Goal: Contribute content: Add original content to the website for others to see

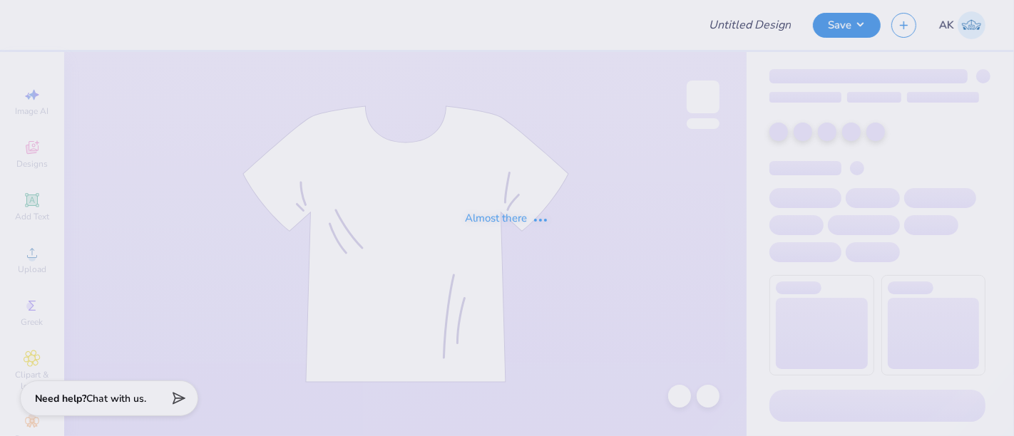
type input "HighLevel Merch Drop 2025"
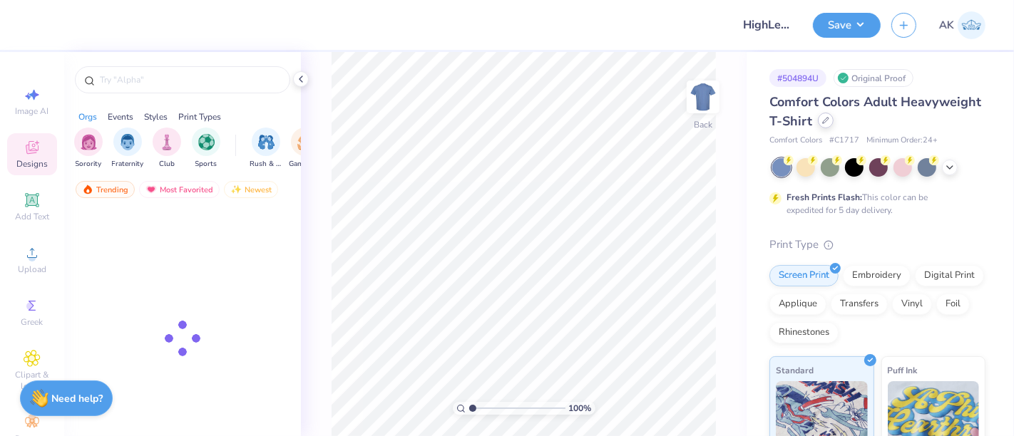
click at [829, 123] on icon at bounding box center [825, 120] width 7 height 7
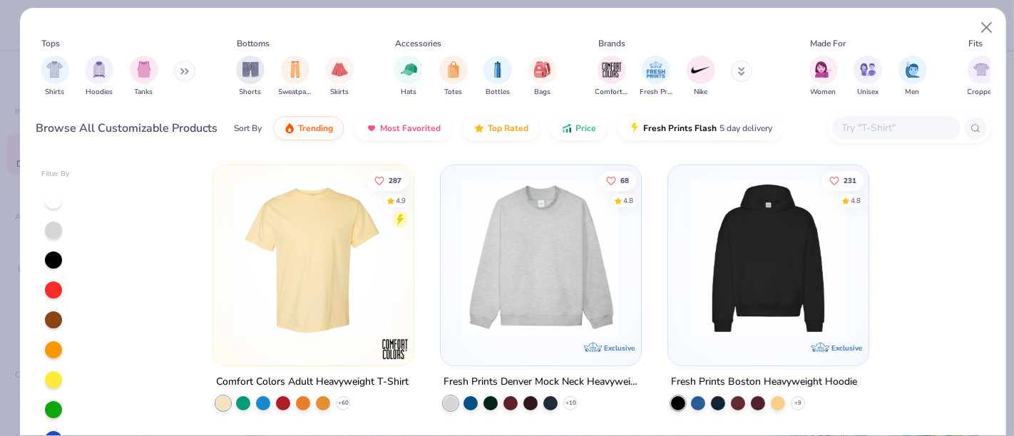
click at [951, 125] on div at bounding box center [896, 128] width 128 height 24
click at [904, 127] on input "text" at bounding box center [895, 128] width 110 height 16
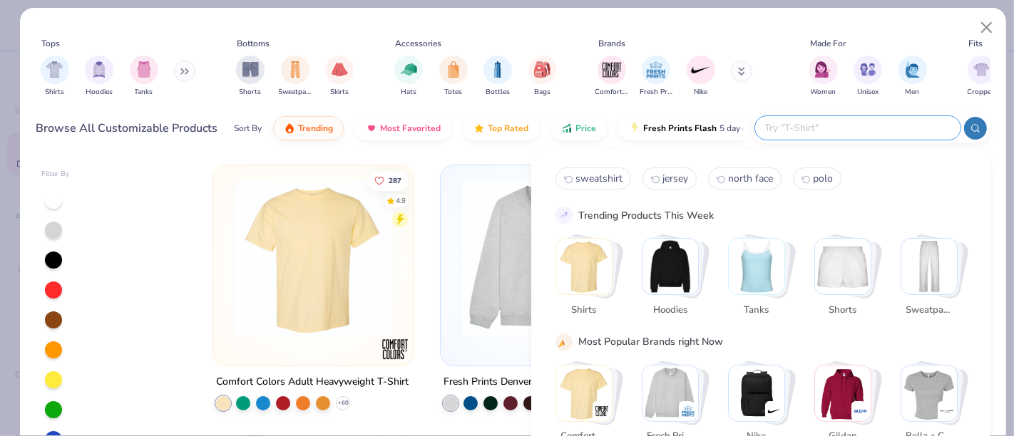
paste input "S1049"
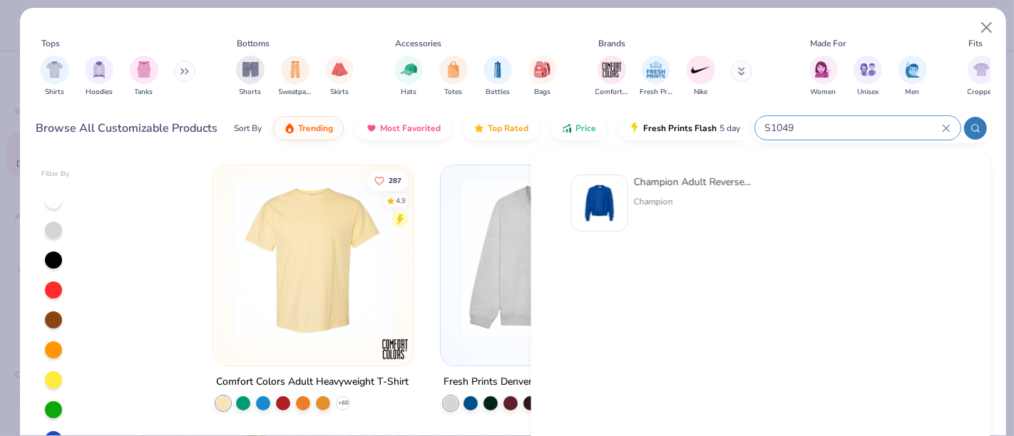
type input "S1049"
click at [608, 200] on img at bounding box center [599, 203] width 44 height 44
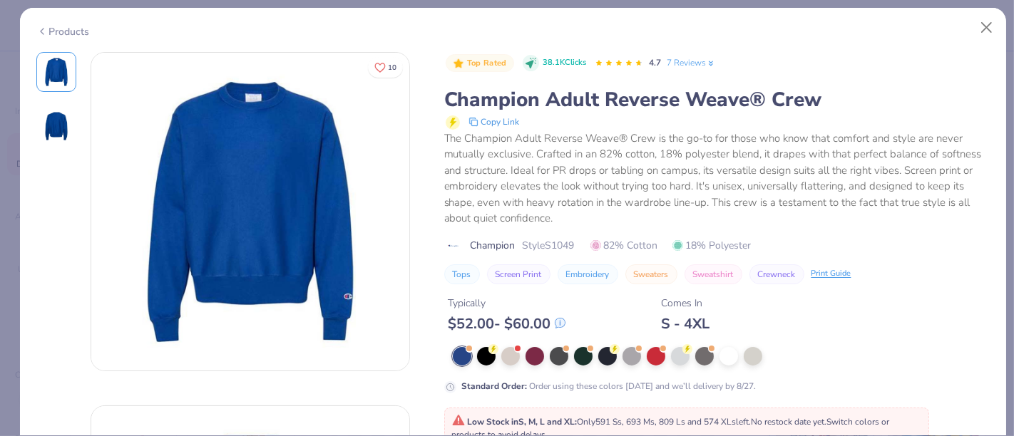
scroll to position [79, 0]
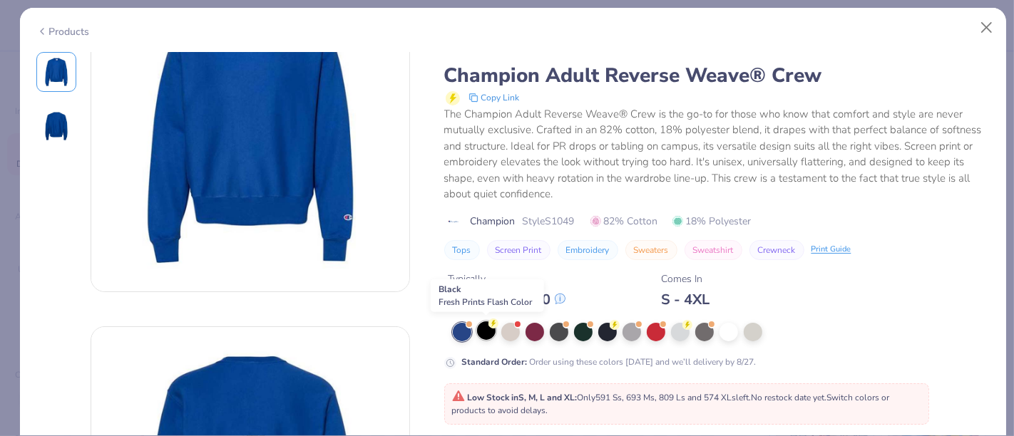
click at [484, 329] on div at bounding box center [486, 330] width 19 height 19
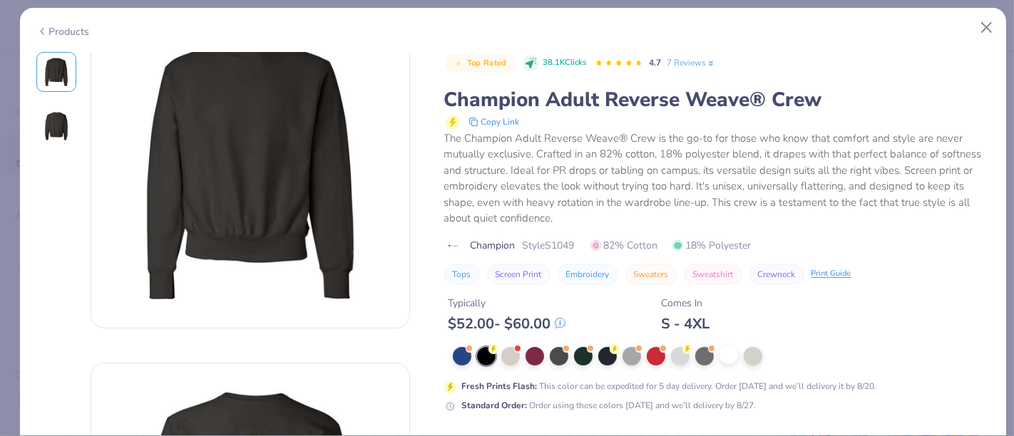
scroll to position [79, 0]
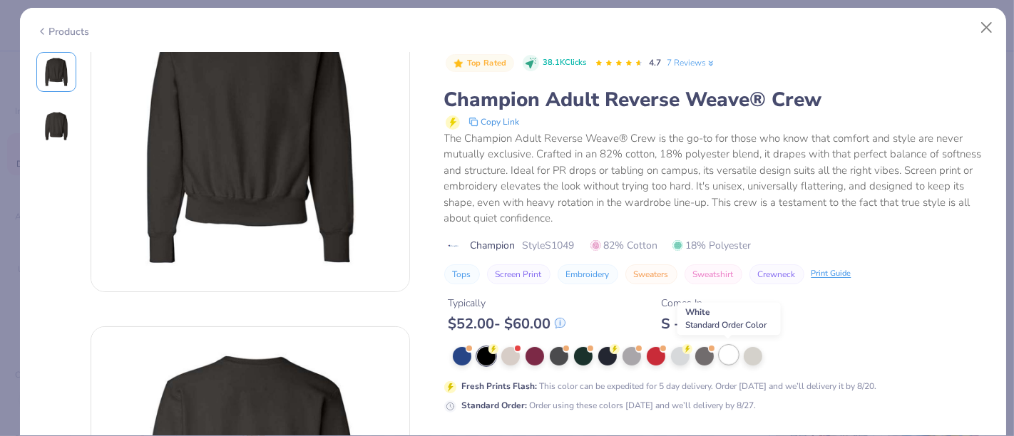
click at [731, 351] on div at bounding box center [728, 355] width 19 height 19
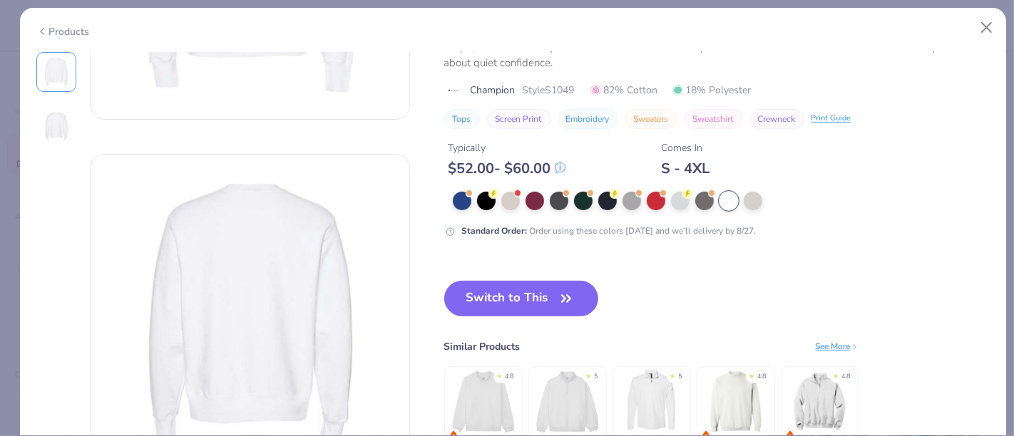
scroll to position [475, 0]
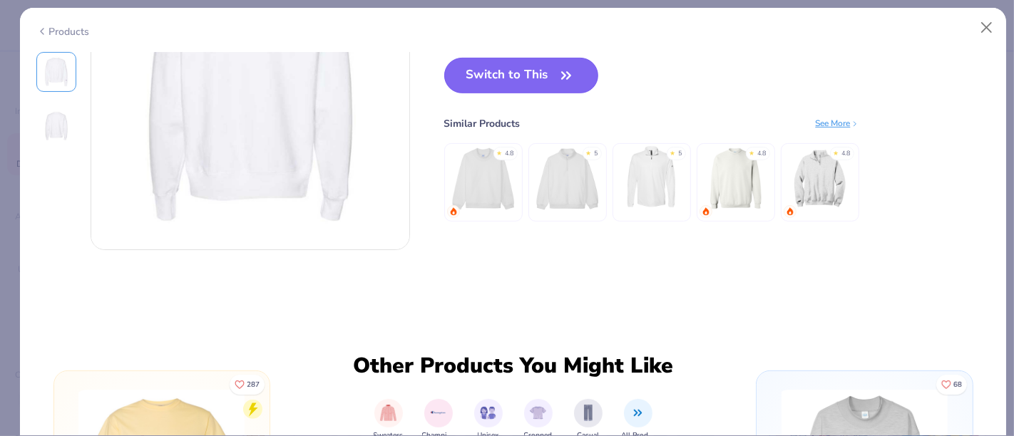
click at [516, 78] on button "Switch to This" at bounding box center [521, 76] width 155 height 36
click at [533, 74] on button "Switch to This" at bounding box center [521, 76] width 155 height 36
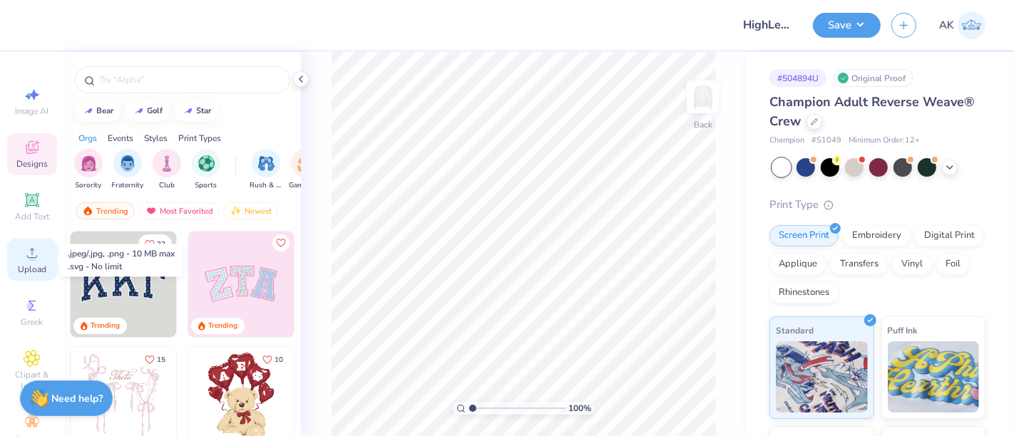
click at [25, 257] on icon at bounding box center [32, 253] width 17 height 17
click at [26, 254] on icon at bounding box center [32, 253] width 17 height 17
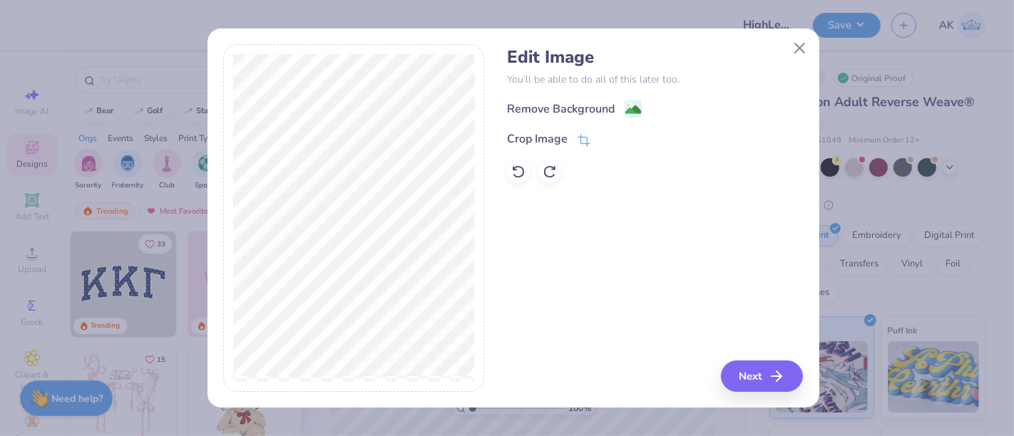
click at [633, 98] on div "Edit Image You’ll be able to do all of this later too. Remove Background Crop I…" at bounding box center [655, 115] width 296 height 136
click at [629, 112] on image at bounding box center [633, 111] width 16 height 16
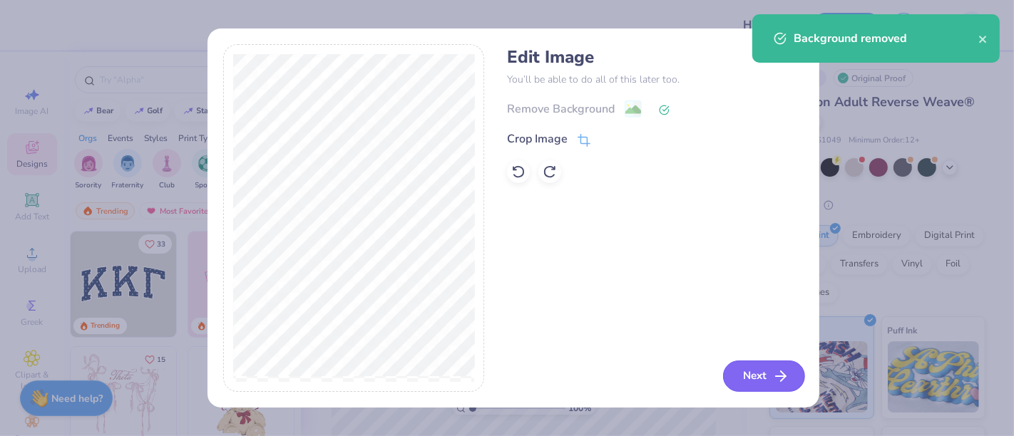
click at [746, 381] on button "Next" at bounding box center [764, 376] width 82 height 31
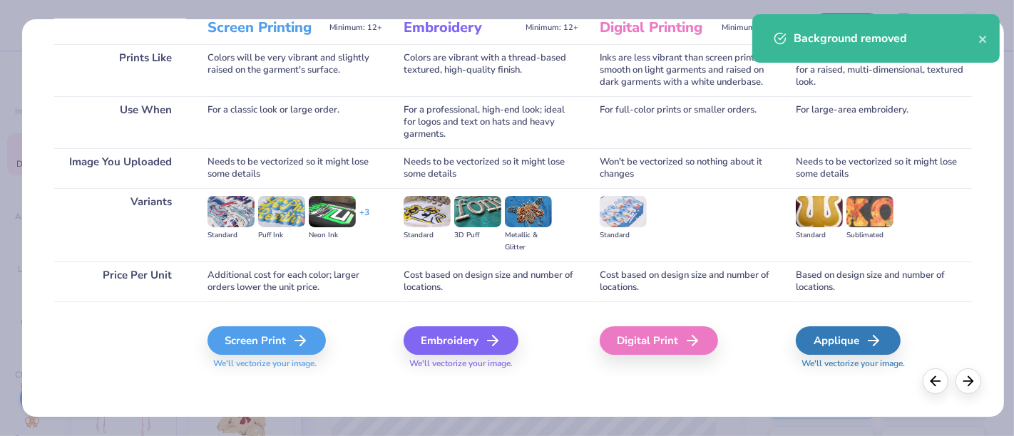
scroll to position [202, 0]
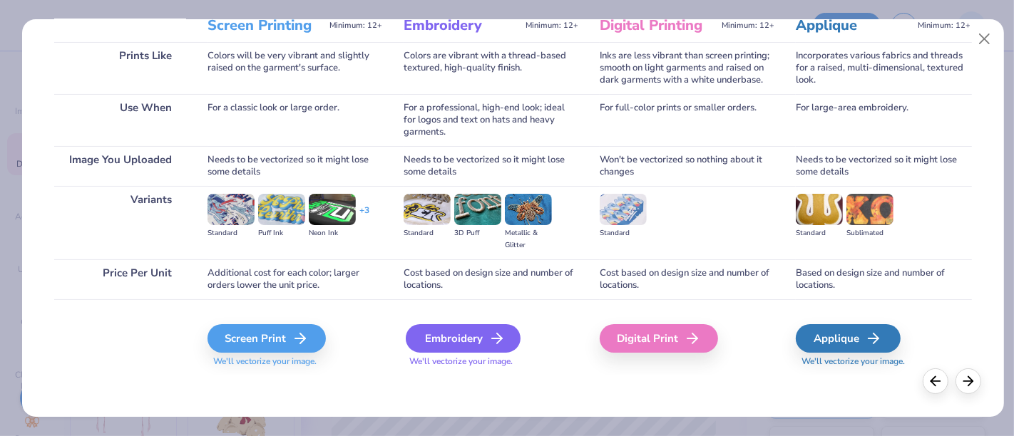
click at [431, 339] on div "Embroidery" at bounding box center [463, 338] width 115 height 29
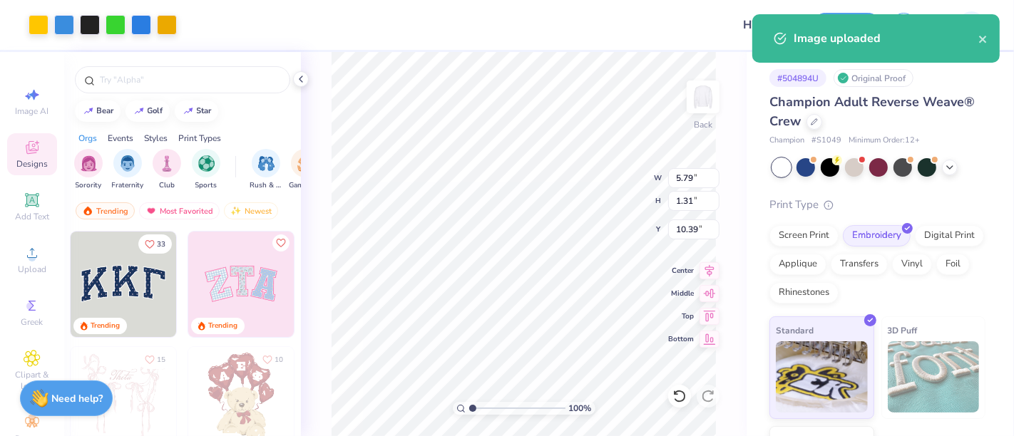
type input "5.79"
type input "1.31"
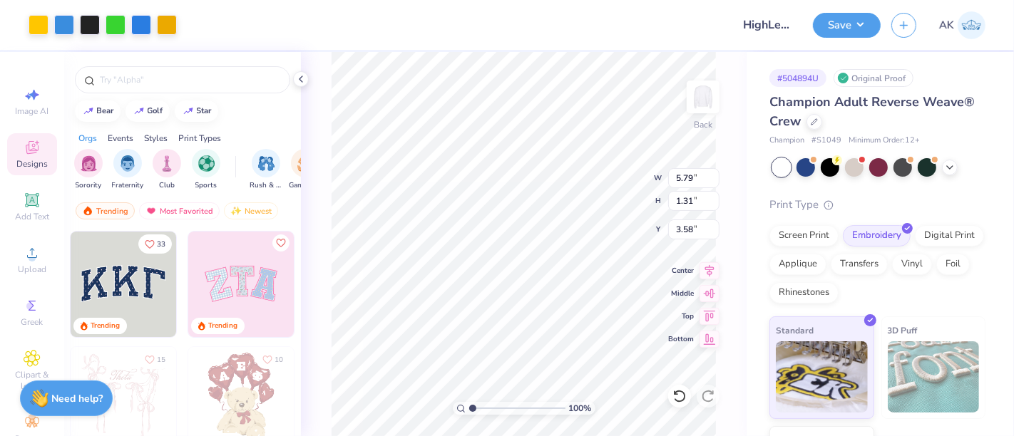
type input "3.58"
type input "4.60"
type input "1.04"
type input "3.38"
click at [825, 24] on button "Save" at bounding box center [847, 23] width 68 height 25
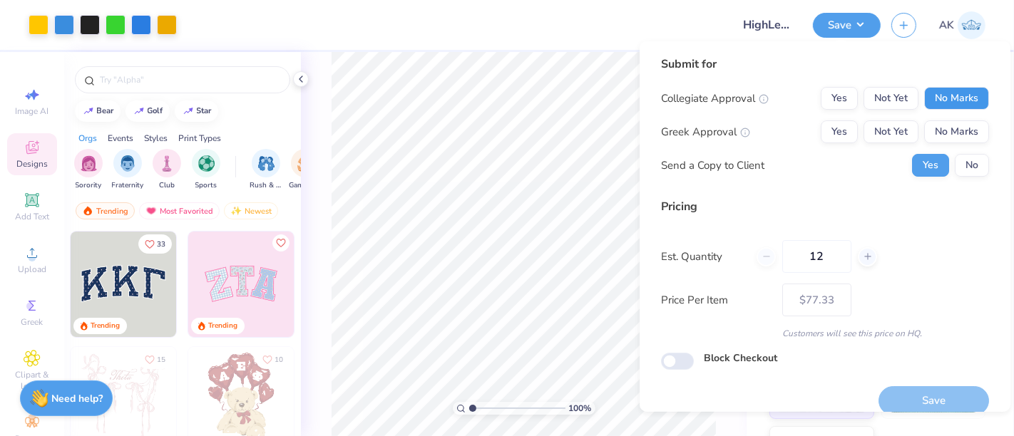
click at [967, 96] on button "No Marks" at bounding box center [956, 98] width 65 height 23
click at [975, 128] on button "No Marks" at bounding box center [956, 131] width 65 height 23
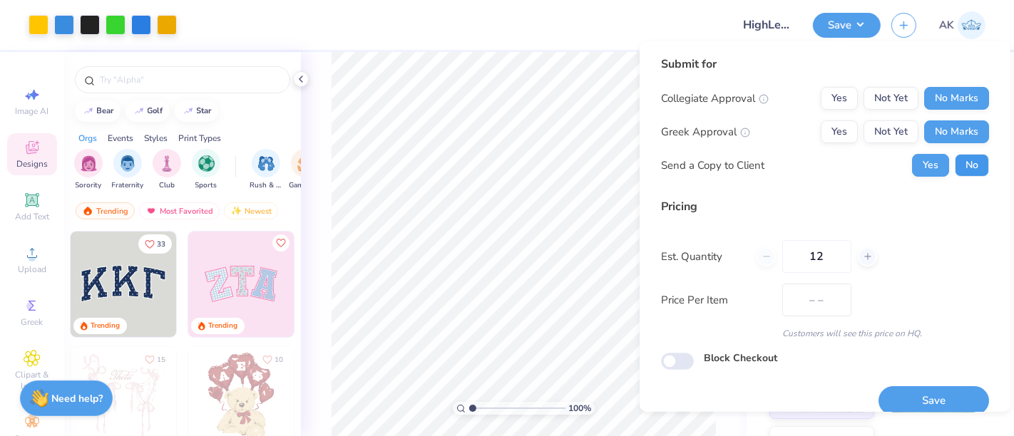
click at [973, 158] on button "No" at bounding box center [972, 165] width 34 height 23
type input "$77.33"
drag, startPoint x: 837, startPoint y: 254, endPoint x: 732, endPoint y: 269, distance: 105.8
click at [734, 267] on div "Est. Quantity 12" at bounding box center [825, 256] width 328 height 33
type input "50"
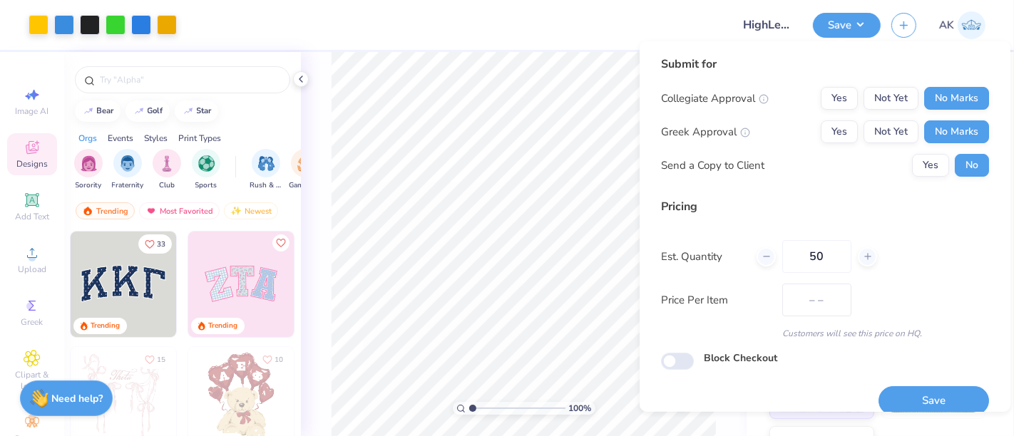
type input "$66.80"
type input "50"
click at [923, 411] on button "Save" at bounding box center [933, 400] width 110 height 29
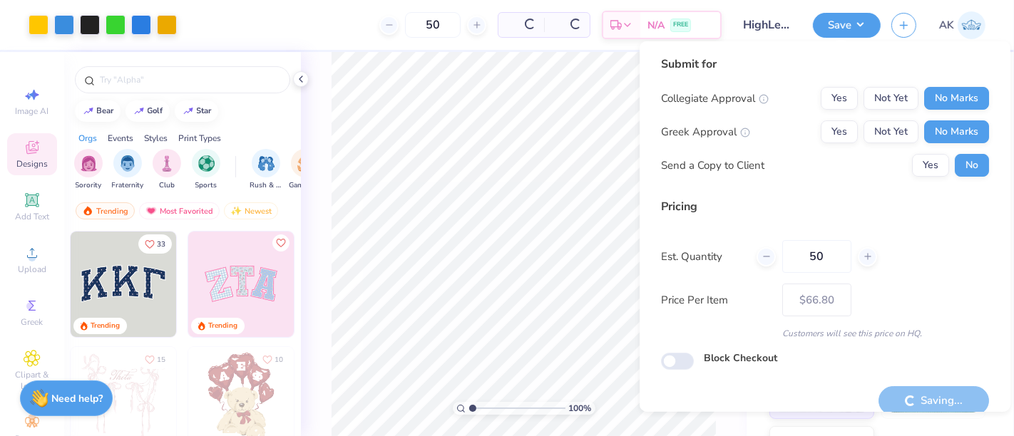
type input "– –"
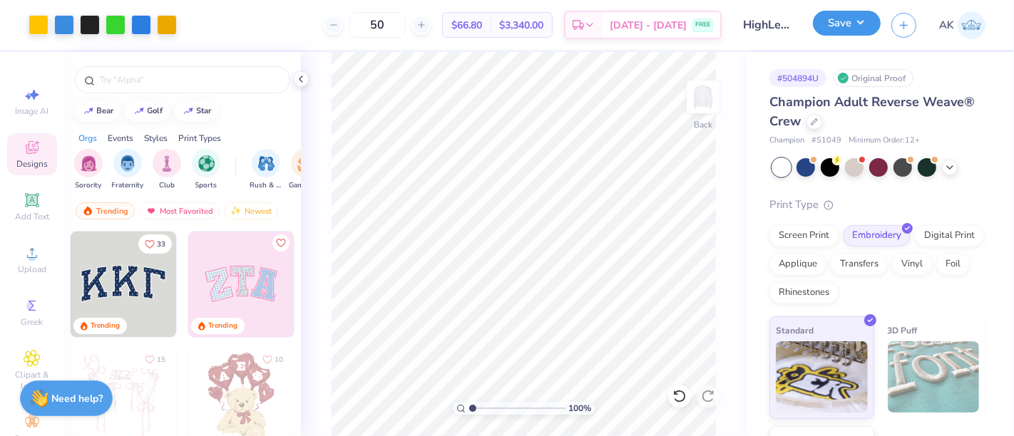
click at [845, 19] on button "Save" at bounding box center [847, 23] width 68 height 25
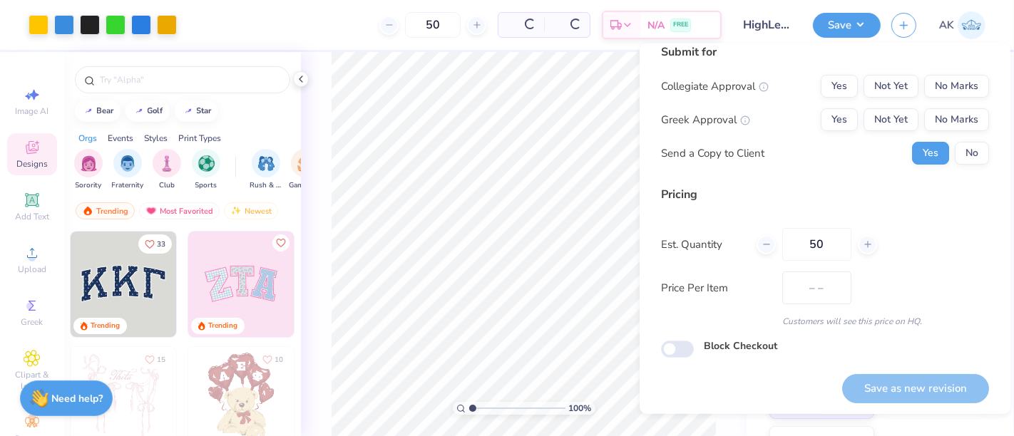
scroll to position [16, 0]
type input "$66.80"
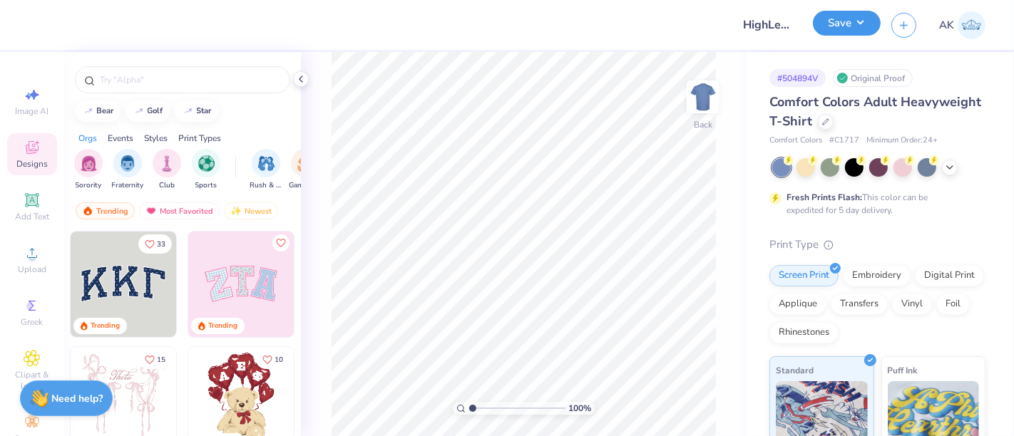
click at [858, 21] on button "Save" at bounding box center [847, 23] width 68 height 25
click at [829, 122] on icon at bounding box center [825, 120] width 7 height 7
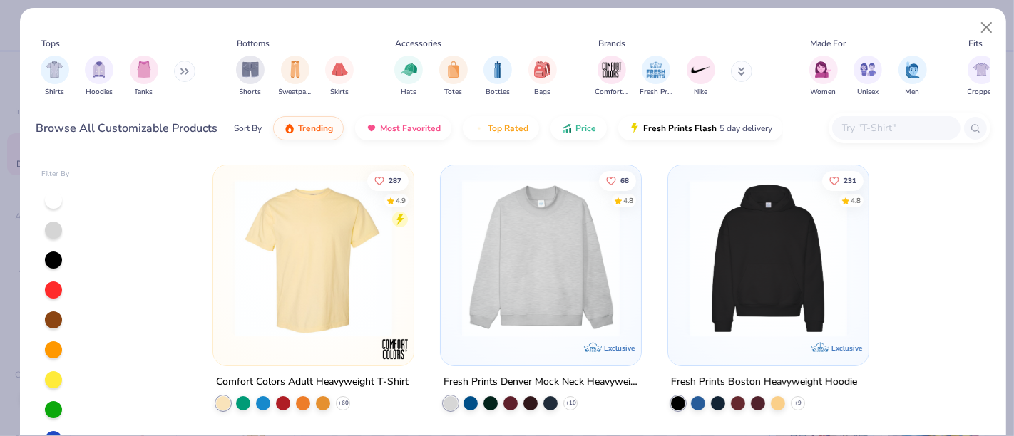
click at [902, 127] on input "text" at bounding box center [895, 128] width 110 height 16
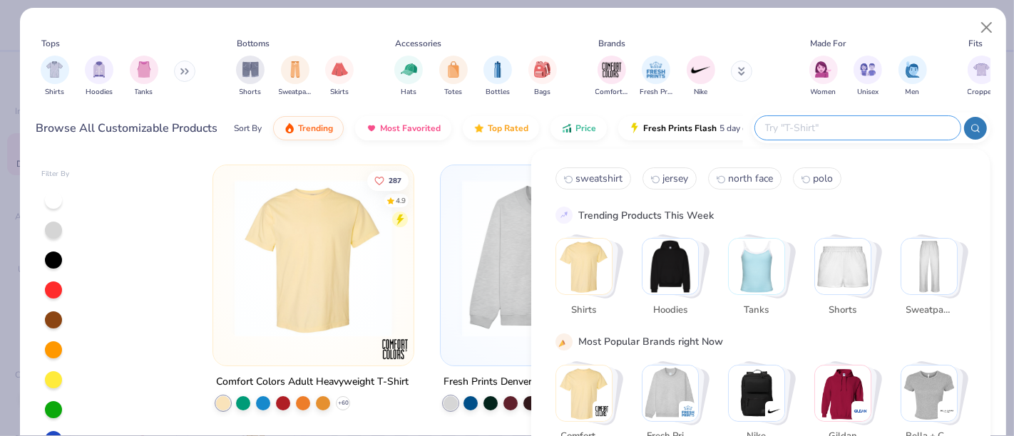
paste input "1807GD"
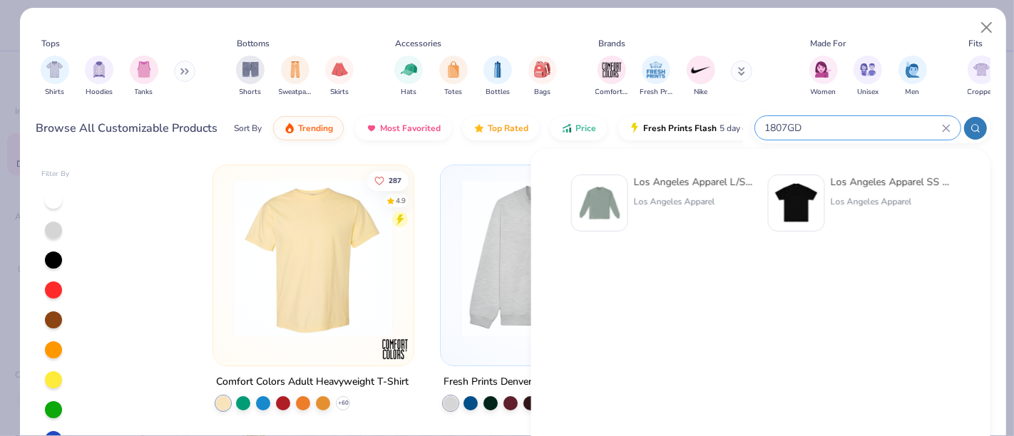
type input "1807GD"
click at [627, 202] on div at bounding box center [599, 203] width 57 height 57
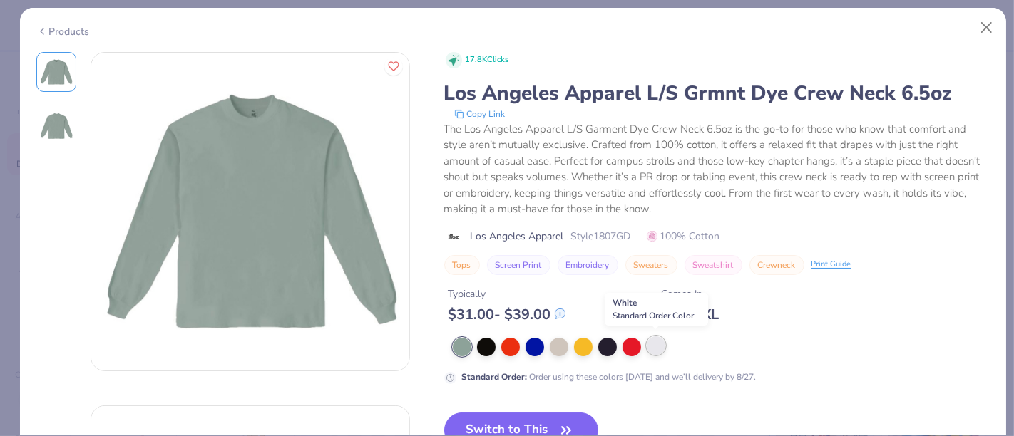
click at [650, 349] on div at bounding box center [656, 345] width 19 height 19
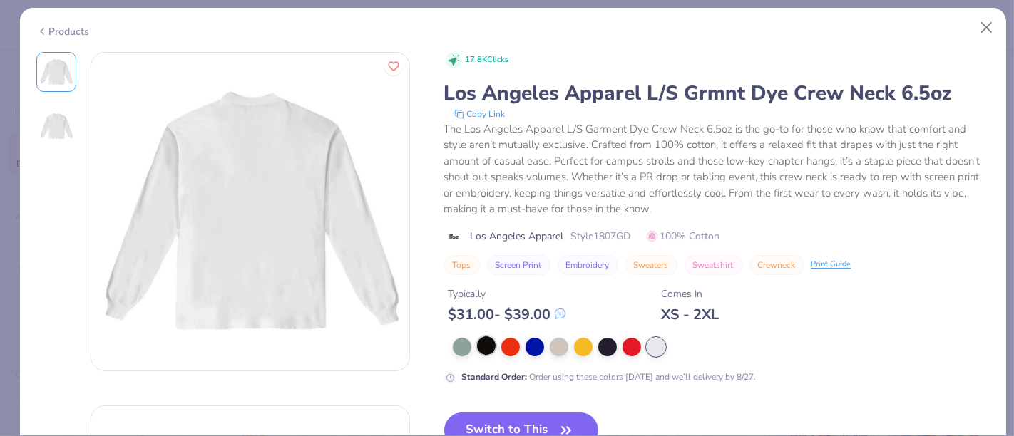
click at [491, 347] on div at bounding box center [486, 345] width 19 height 19
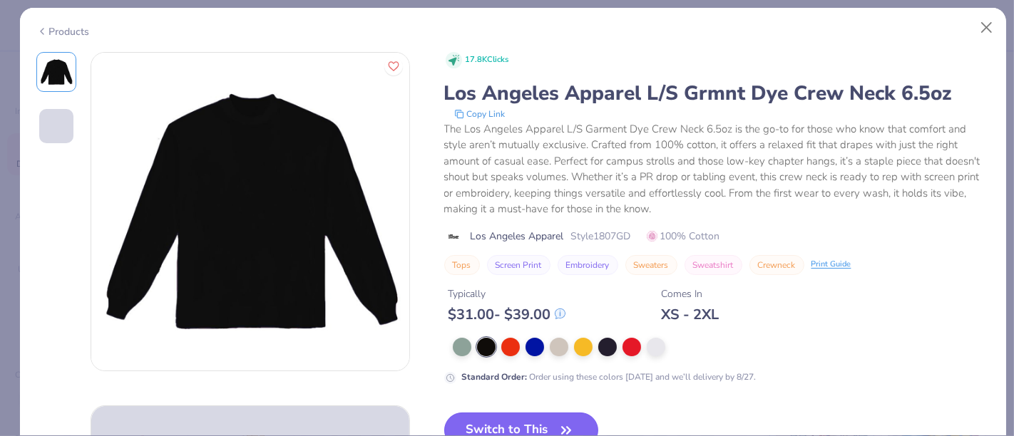
click at [501, 413] on button "Switch to This" at bounding box center [521, 431] width 155 height 36
click at [500, 413] on button "Switch to This" at bounding box center [521, 431] width 155 height 36
click at [562, 427] on icon "button" at bounding box center [566, 430] width 9 height 6
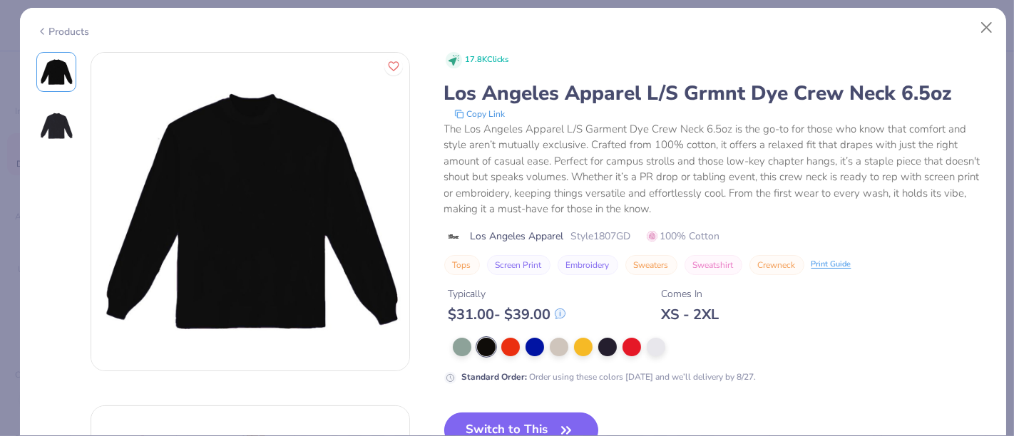
scroll to position [317, 0]
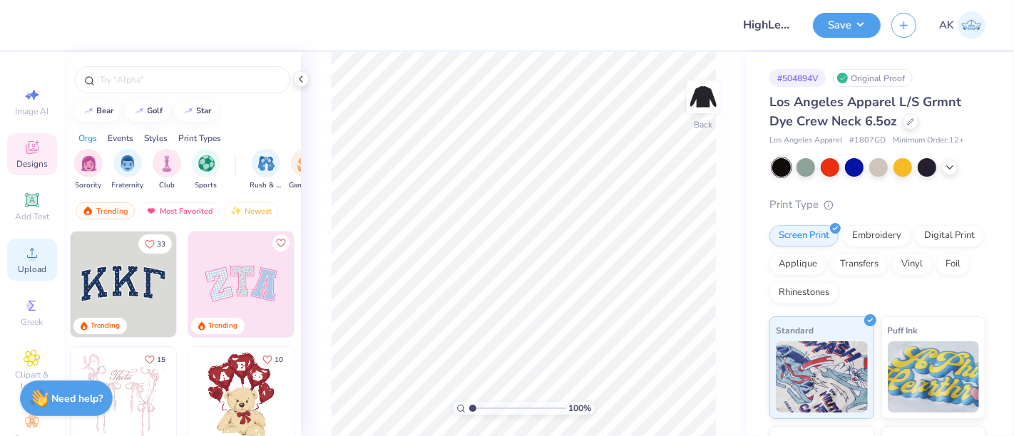
click at [30, 263] on div "Upload" at bounding box center [32, 260] width 50 height 42
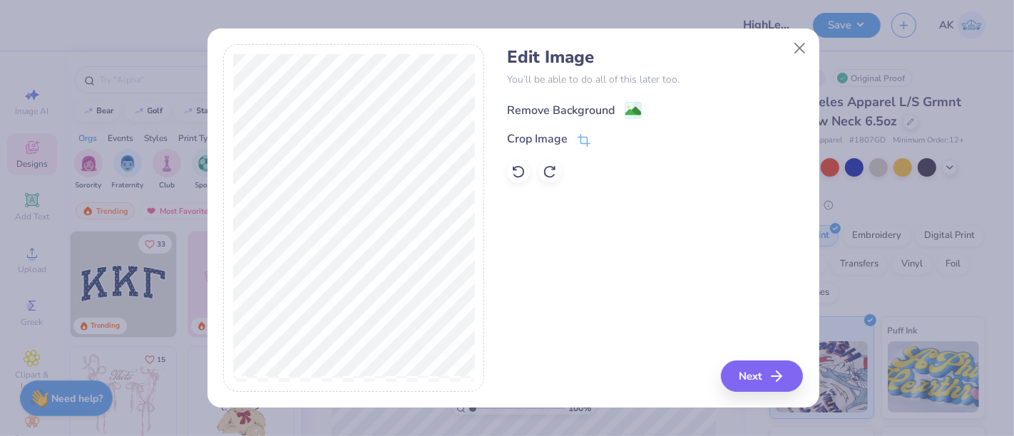
click at [634, 108] on image at bounding box center [633, 111] width 16 height 16
click at [784, 372] on icon "button" at bounding box center [780, 376] width 17 height 17
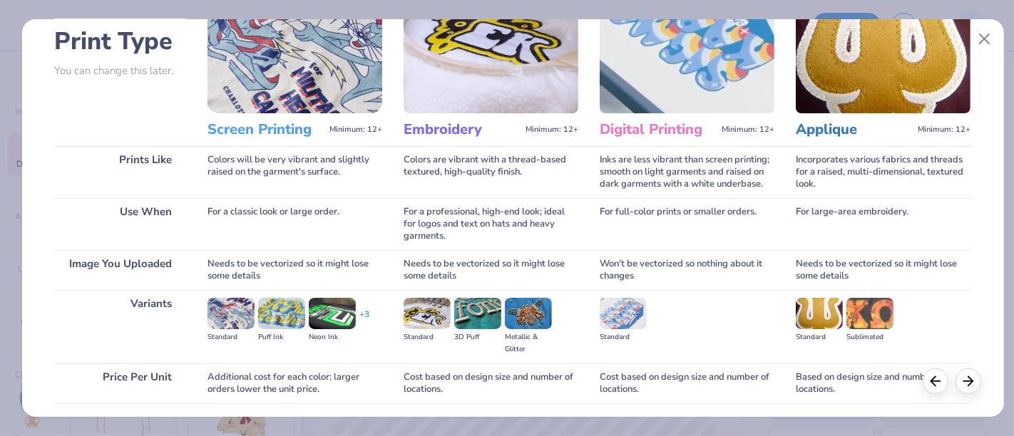
scroll to position [202, 0]
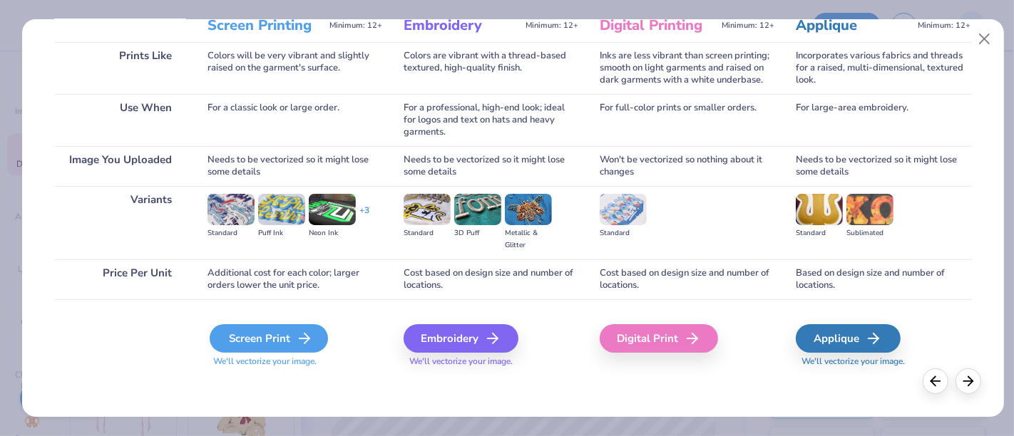
click at [293, 338] on div "Screen Print" at bounding box center [269, 338] width 118 height 29
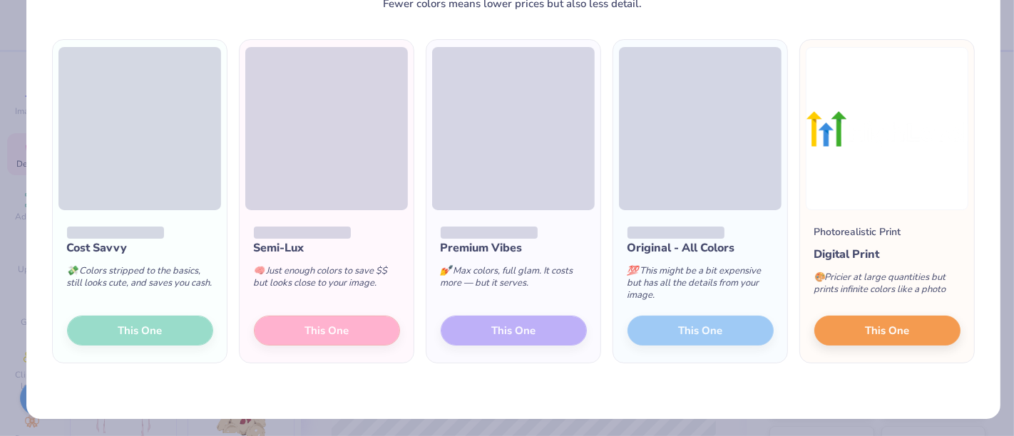
scroll to position [81, 0]
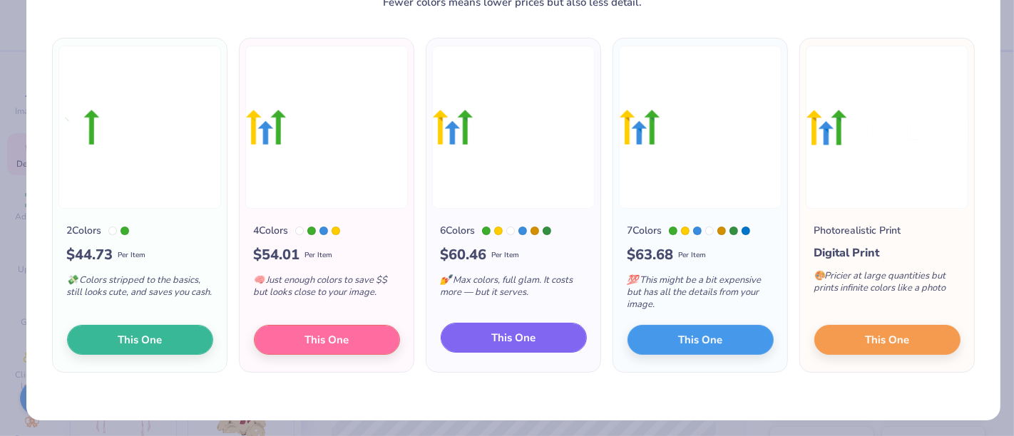
click at [476, 334] on button "This One" at bounding box center [514, 338] width 146 height 30
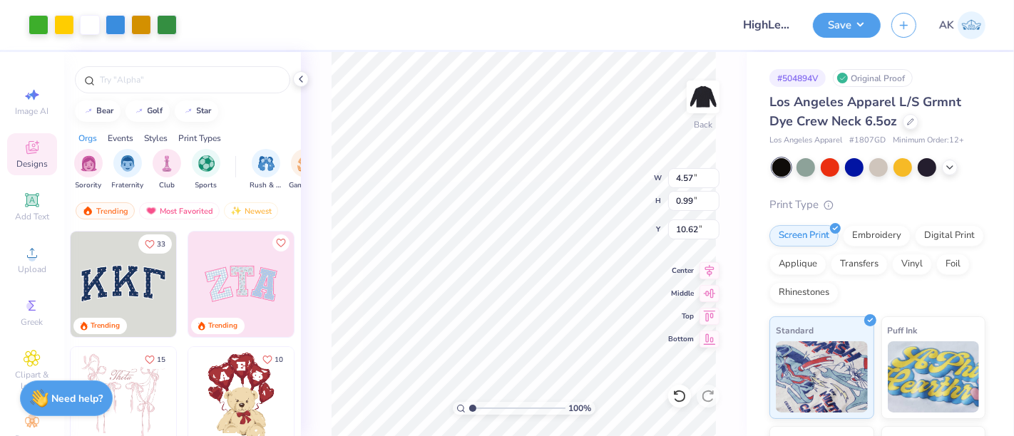
type input "4.57"
type input "0.99"
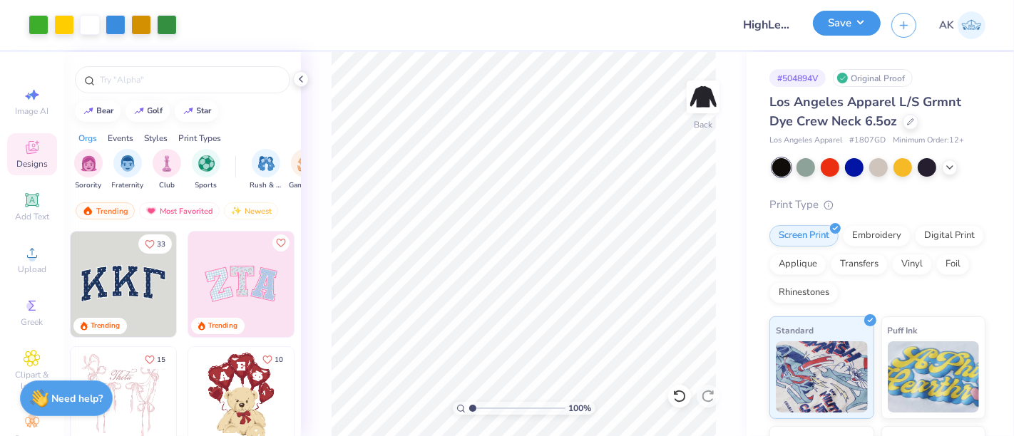
click at [839, 19] on button "Save" at bounding box center [847, 23] width 68 height 25
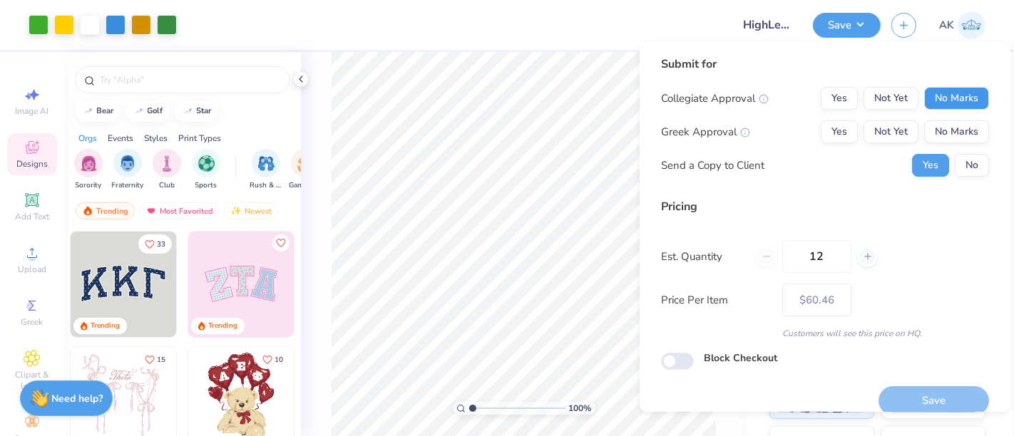
click at [937, 98] on button "No Marks" at bounding box center [956, 98] width 65 height 23
click at [945, 131] on button "No Marks" at bounding box center [956, 131] width 65 height 23
click at [955, 157] on button "No" at bounding box center [972, 165] width 34 height 23
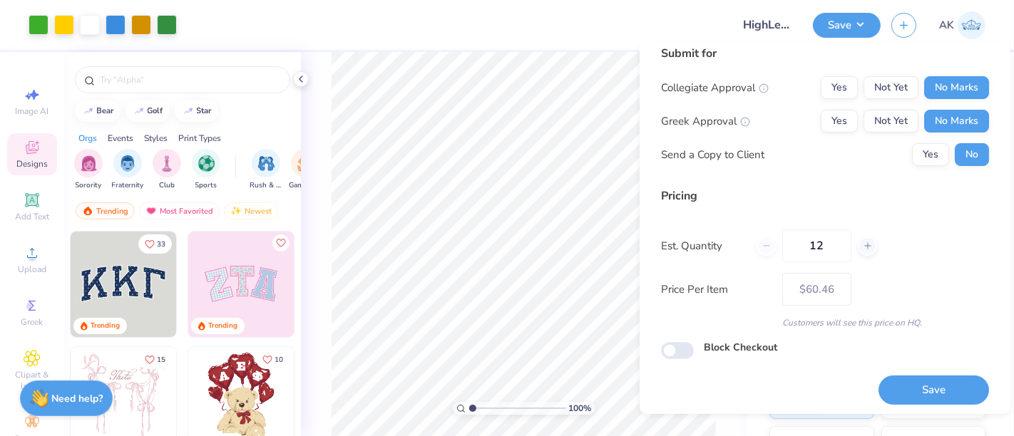
scroll to position [16, 0]
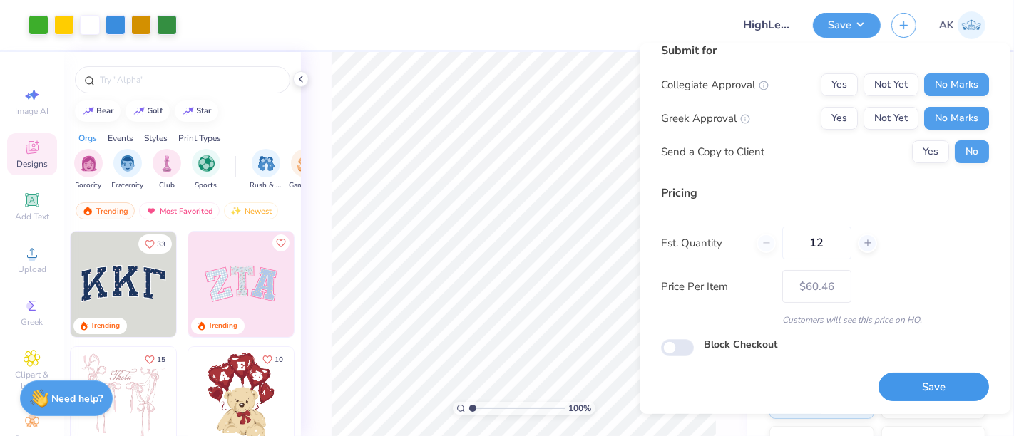
click at [914, 383] on button "Save" at bounding box center [933, 387] width 110 height 29
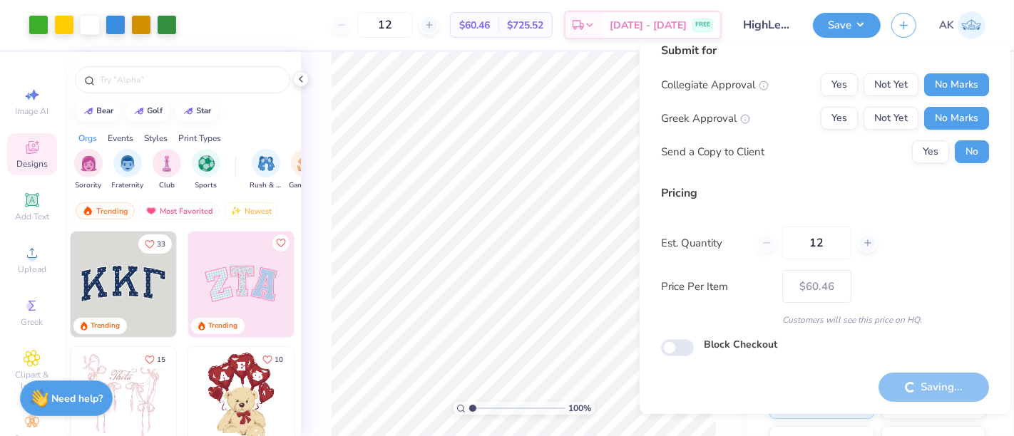
type input "– –"
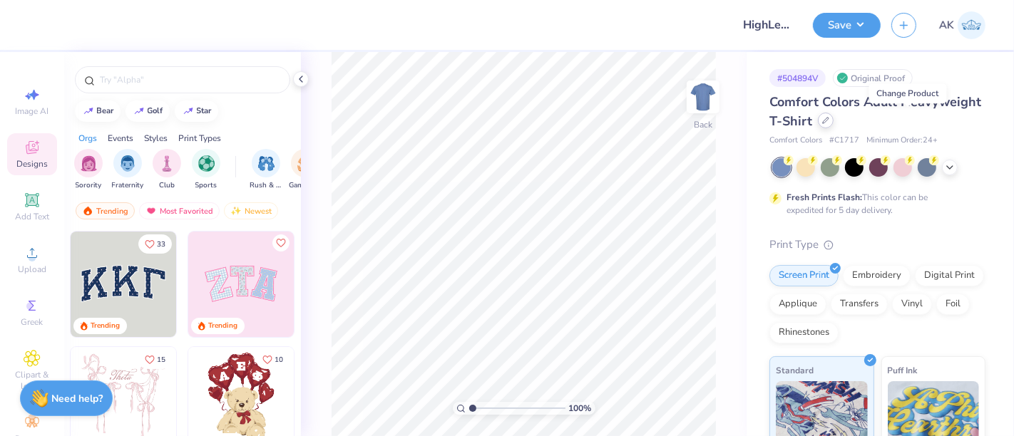
click at [829, 121] on icon at bounding box center [825, 120] width 7 height 7
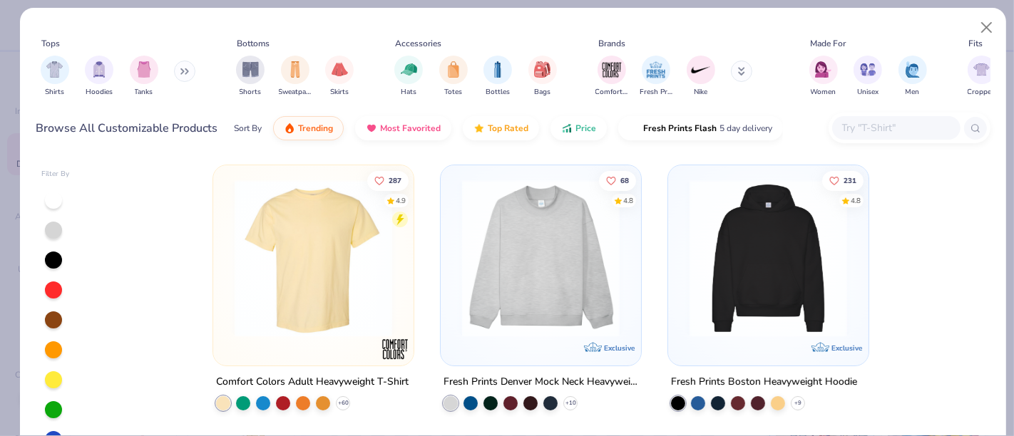
click at [874, 125] on input "text" at bounding box center [895, 128] width 110 height 16
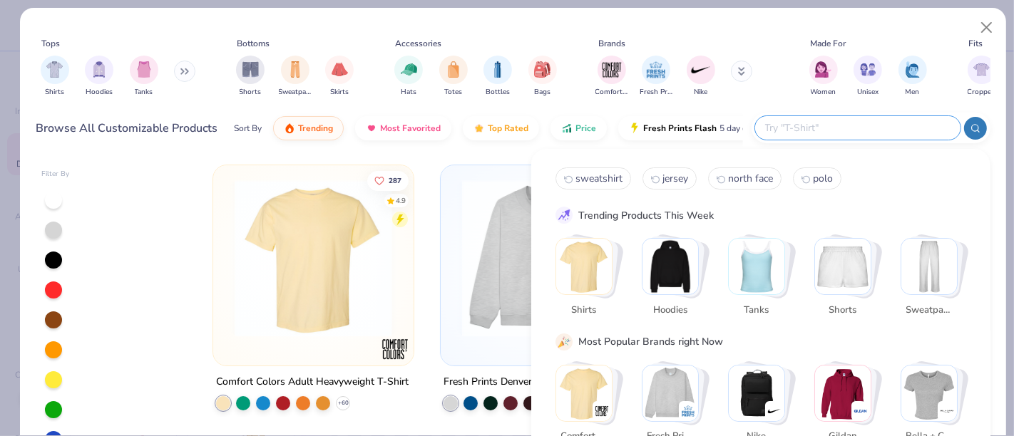
paste input "CJ1614"
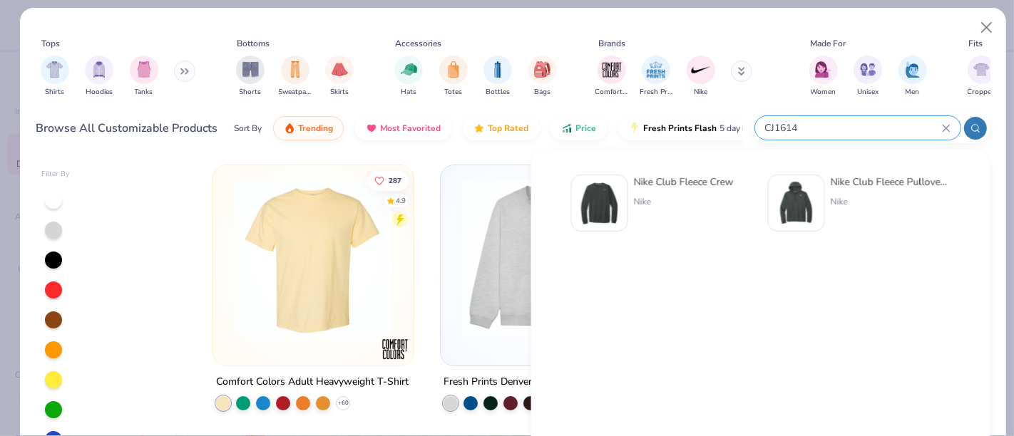
type input "CJ1614"
click at [627, 190] on div at bounding box center [599, 203] width 57 height 57
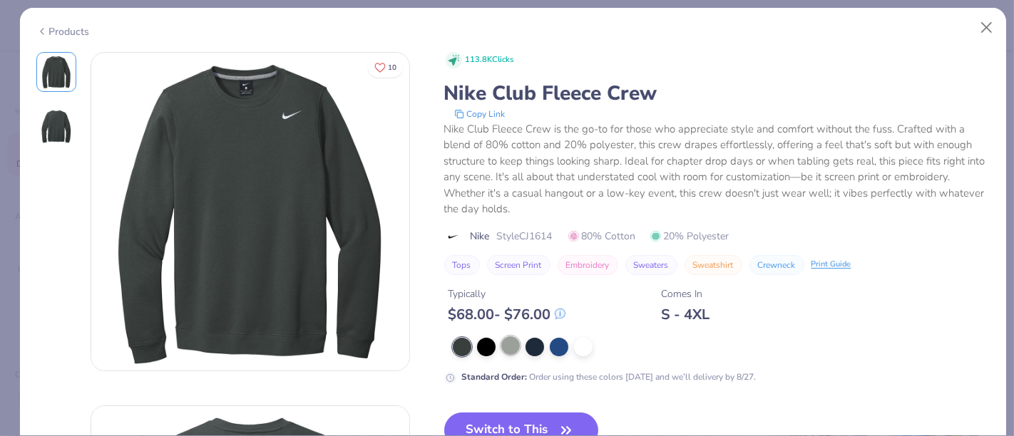
click at [510, 344] on div at bounding box center [510, 345] width 19 height 19
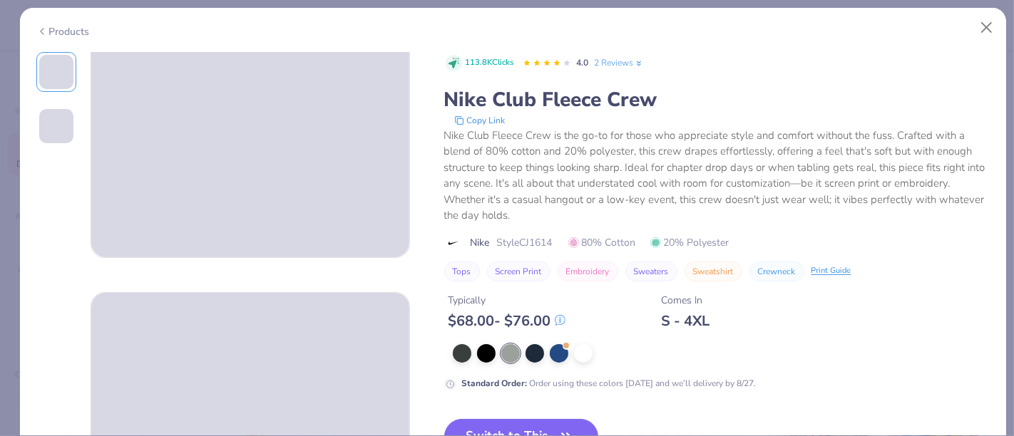
scroll to position [158, 0]
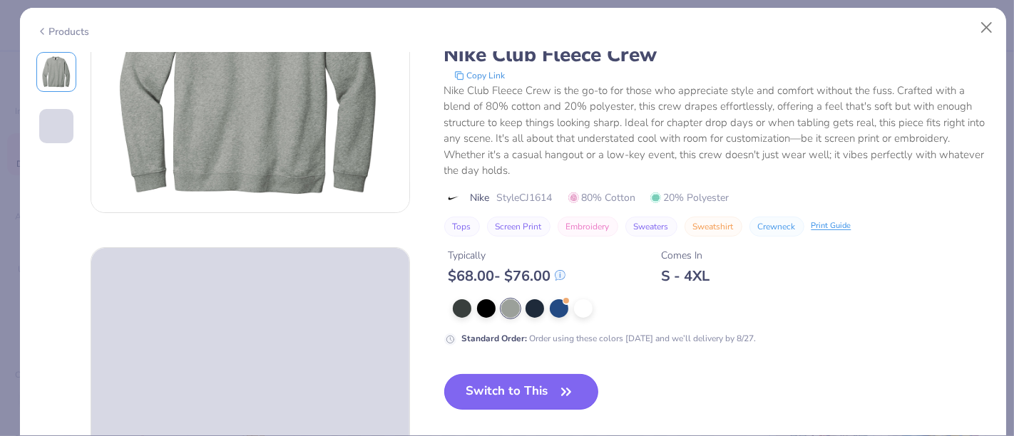
click at [525, 388] on button "Switch to This" at bounding box center [521, 392] width 155 height 36
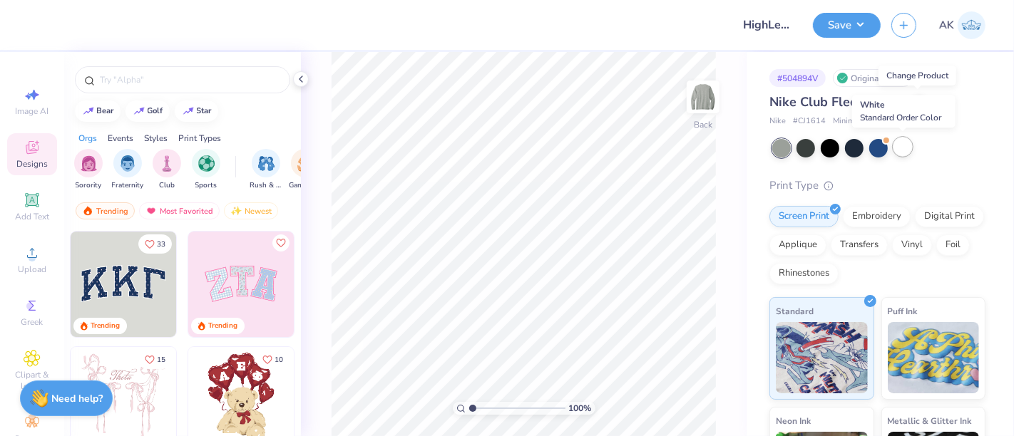
click at [902, 145] on div at bounding box center [902, 147] width 19 height 19
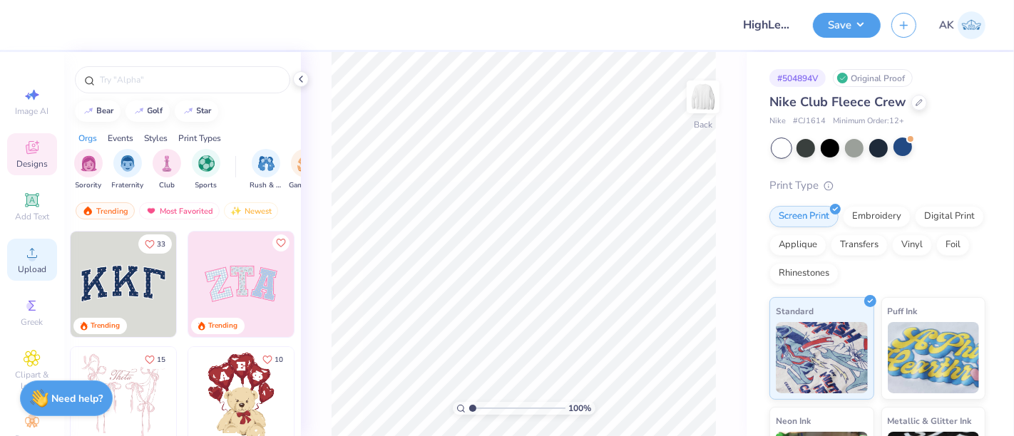
click at [23, 276] on div "Upload" at bounding box center [32, 260] width 50 height 42
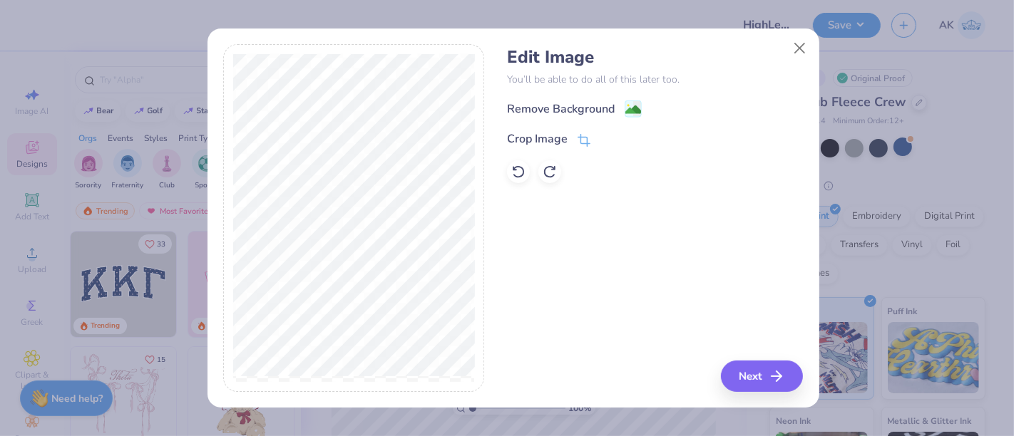
click at [628, 113] on image at bounding box center [633, 110] width 16 height 16
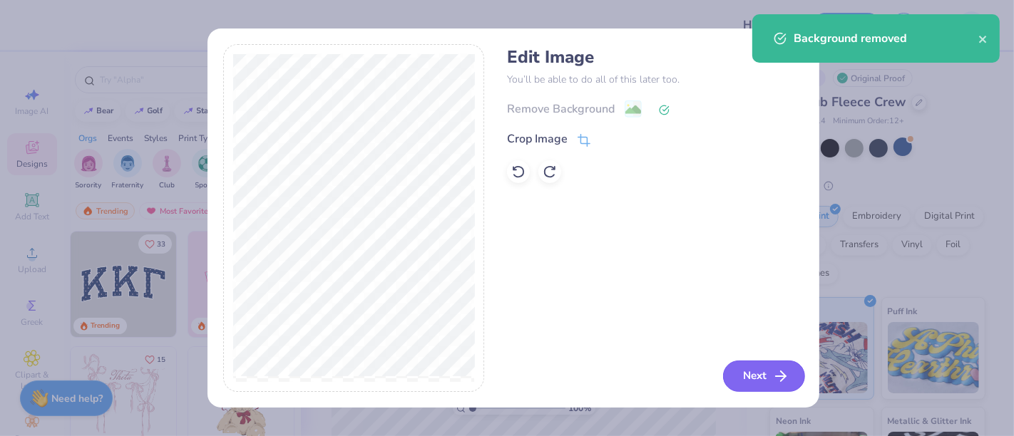
click at [754, 374] on button "Next" at bounding box center [764, 376] width 82 height 31
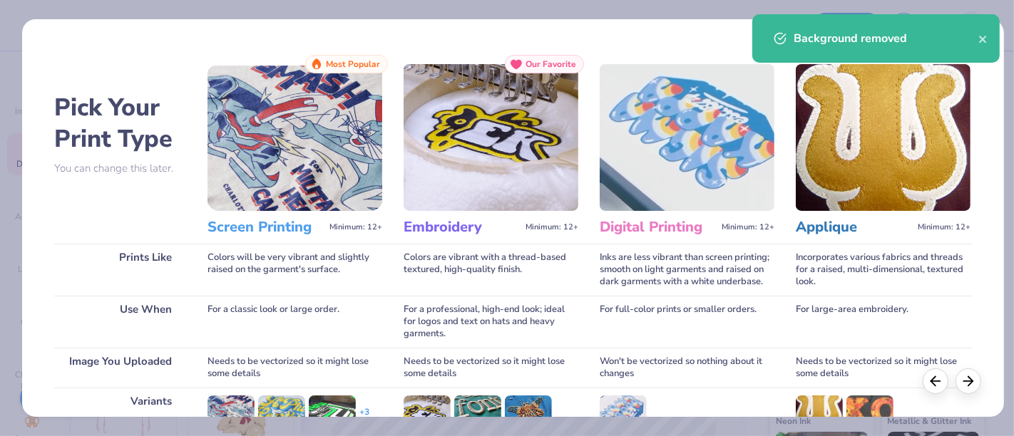
scroll to position [202, 0]
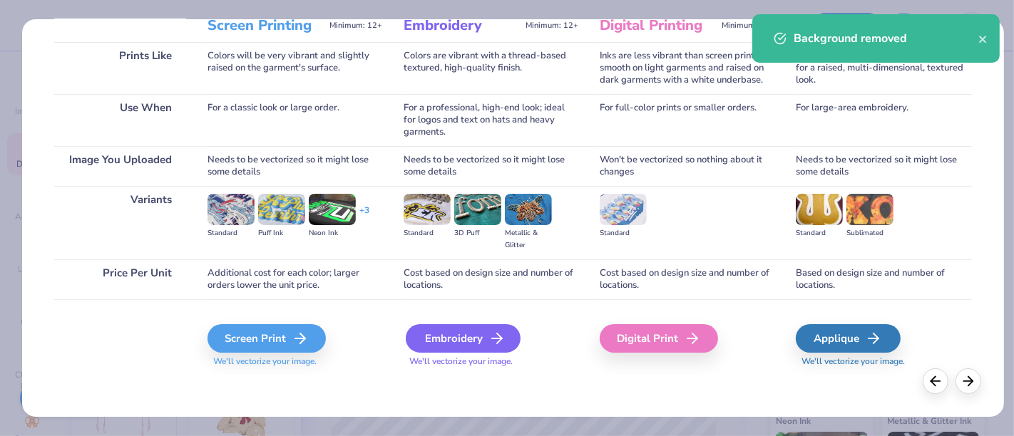
click at [508, 329] on div "Embroidery" at bounding box center [463, 338] width 115 height 29
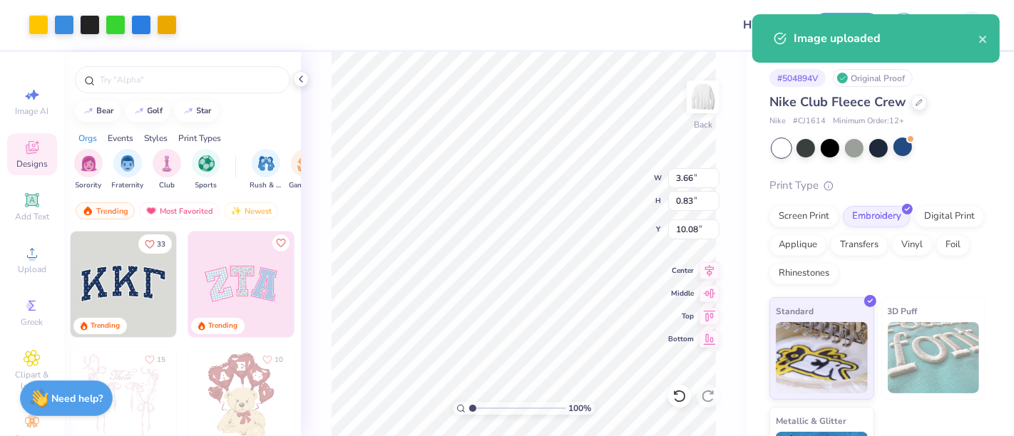
type input "3.66"
type input "0.83"
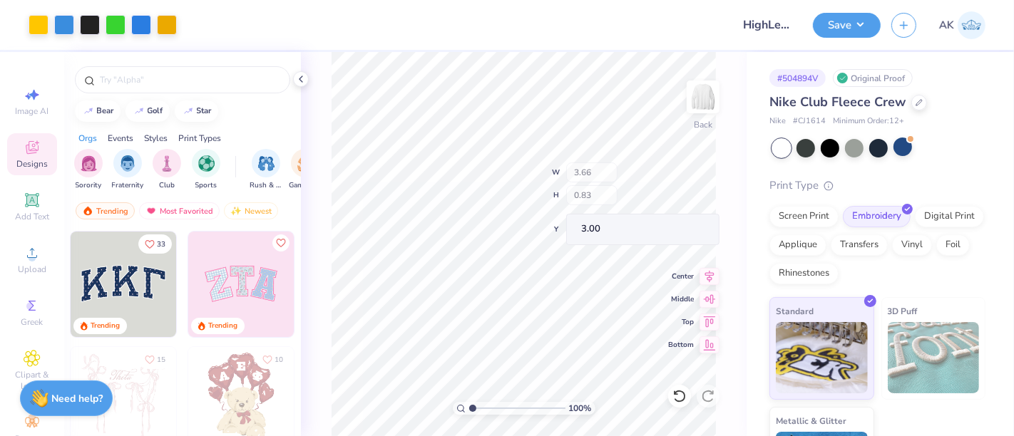
type input "3.00"
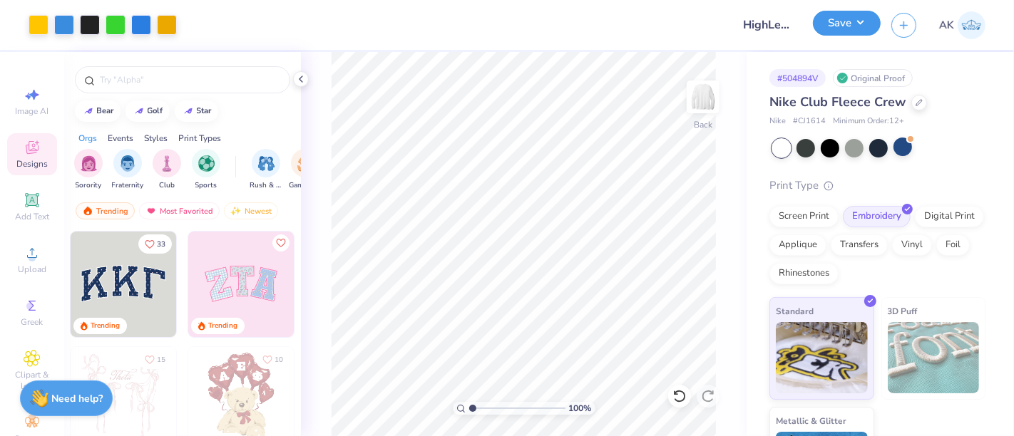
click at [843, 21] on button "Save" at bounding box center [847, 23] width 68 height 25
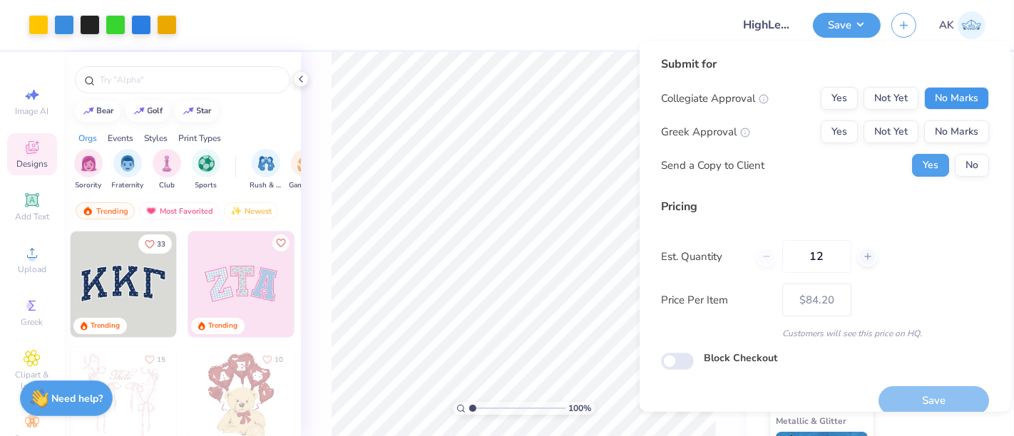
click at [930, 100] on button "No Marks" at bounding box center [956, 98] width 65 height 23
click at [937, 137] on button "No Marks" at bounding box center [956, 131] width 65 height 23
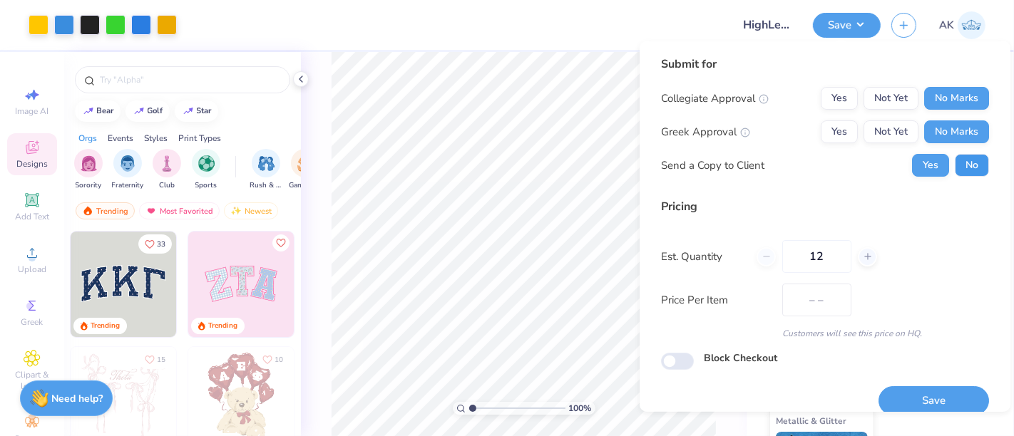
click at [955, 167] on button "No" at bounding box center [972, 165] width 34 height 23
type input "$84.20"
drag, startPoint x: 826, startPoint y: 242, endPoint x: 775, endPoint y: 252, distance: 52.2
click at [775, 252] on div "12" at bounding box center [816, 256] width 120 height 33
type input "100"
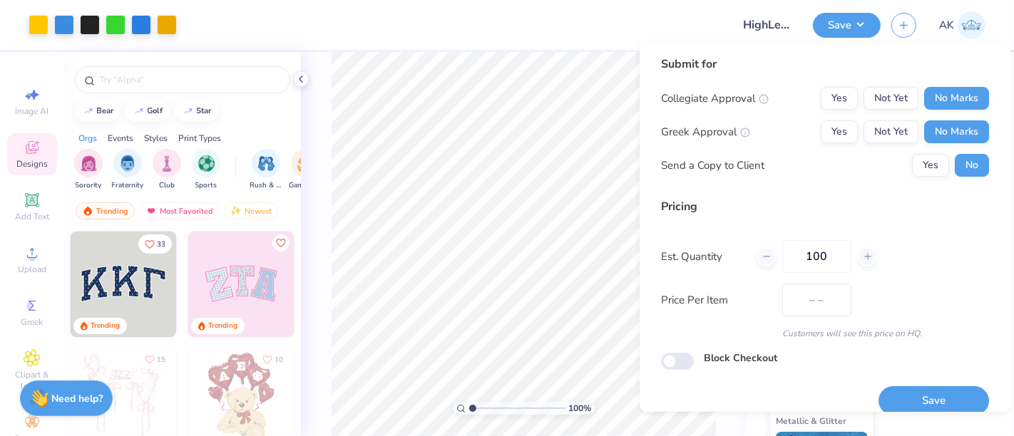
type input "$74.61"
type input "100"
click at [956, 400] on button "Save" at bounding box center [933, 400] width 110 height 29
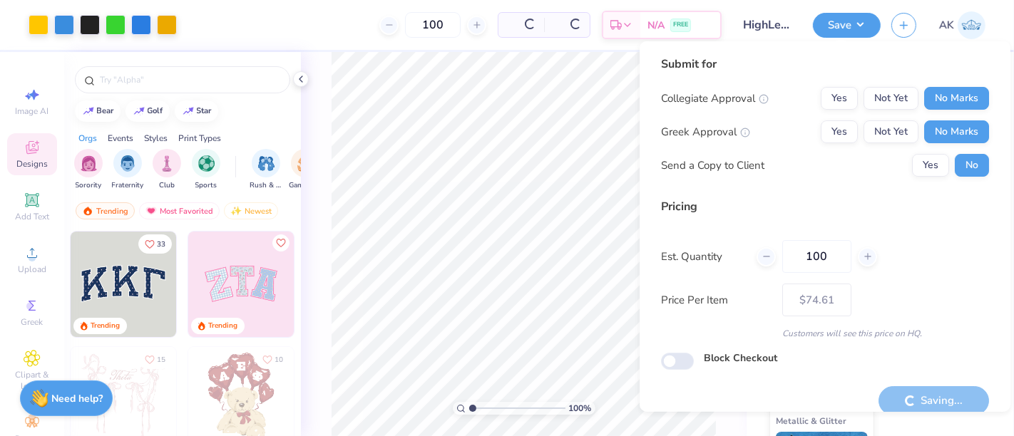
type input "– –"
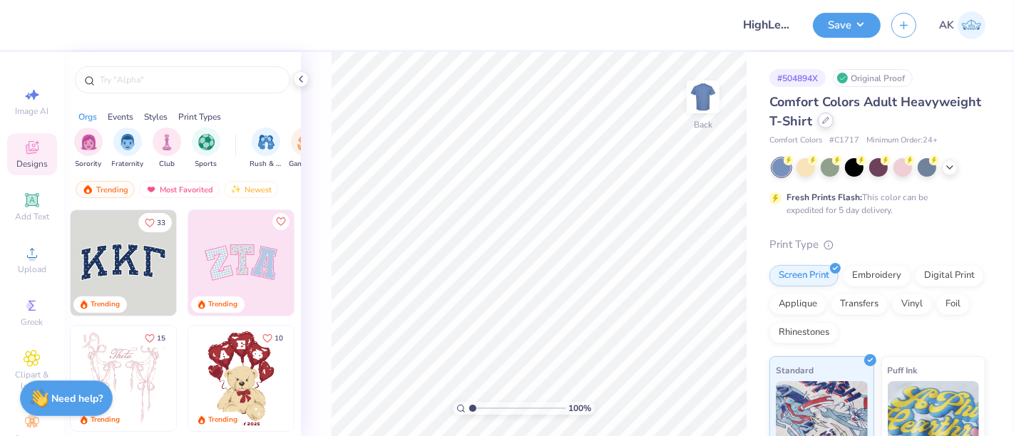
click at [829, 120] on icon at bounding box center [825, 120] width 7 height 7
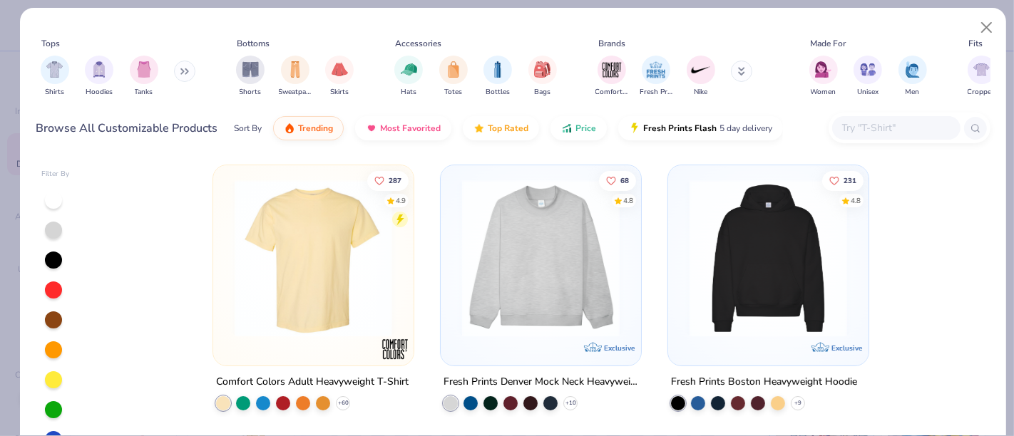
click at [894, 131] on input "text" at bounding box center [895, 128] width 110 height 16
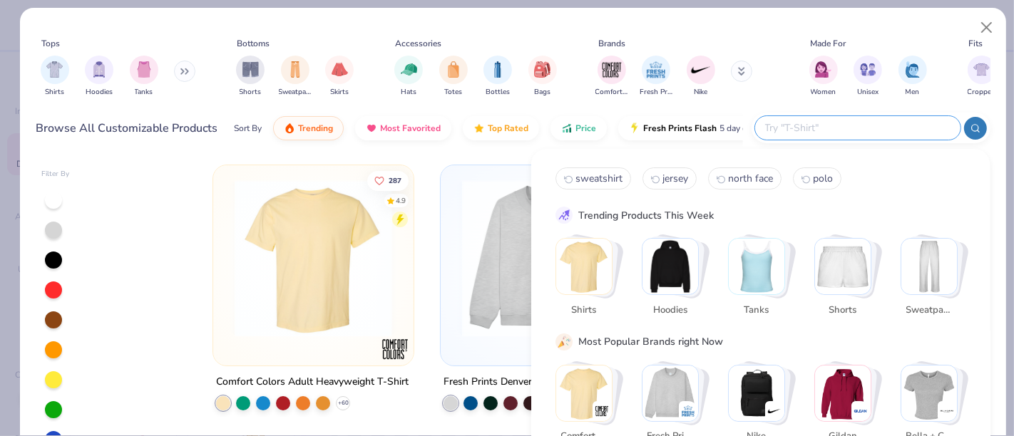
paste input "CTK124"
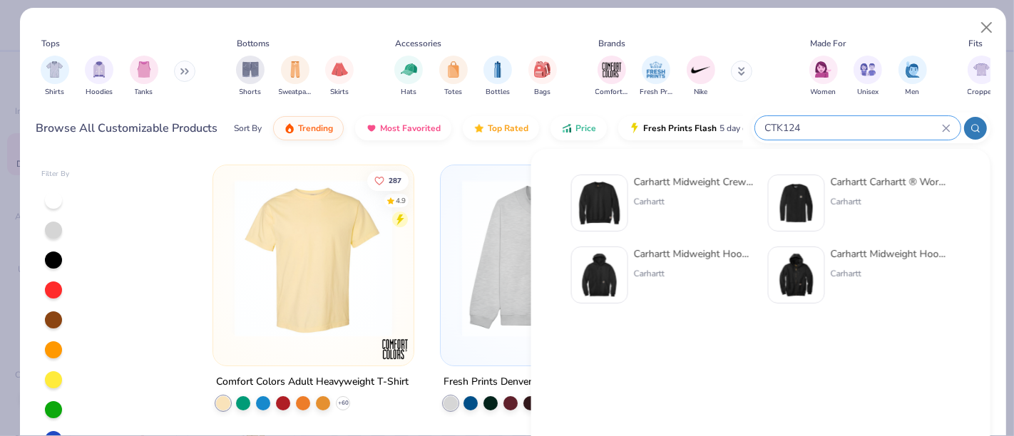
type input "CTK124"
click at [593, 197] on img at bounding box center [599, 203] width 44 height 44
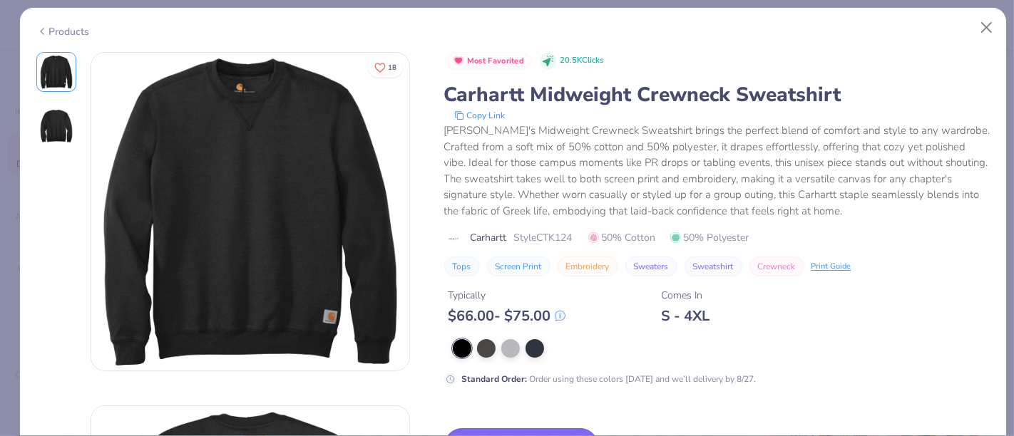
scroll to position [158, 0]
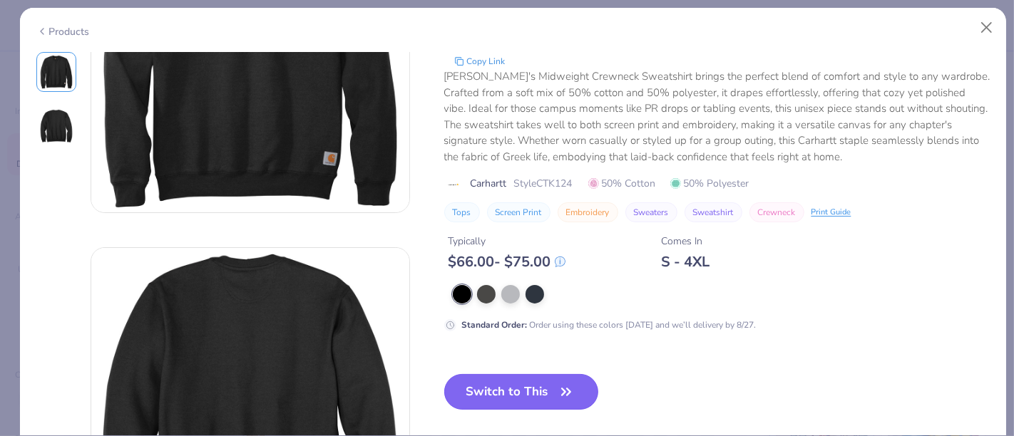
click at [525, 394] on button "Switch to This" at bounding box center [521, 392] width 155 height 36
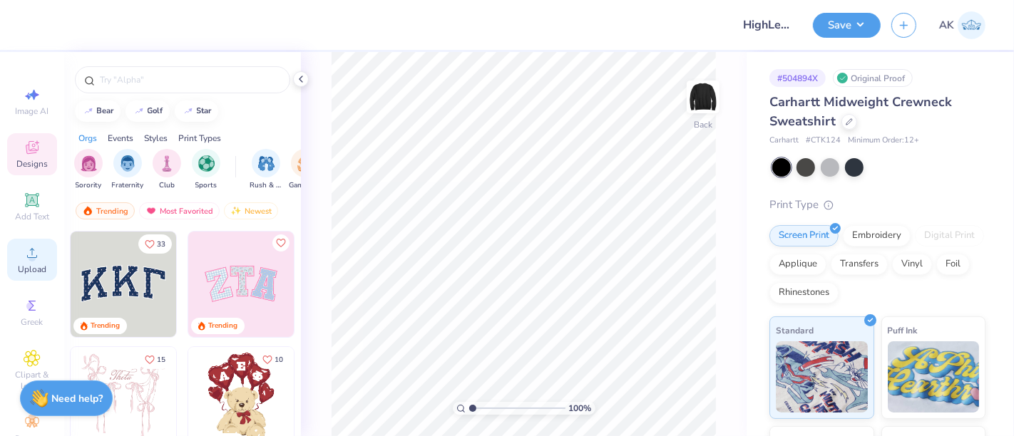
click at [29, 267] on span "Upload" at bounding box center [32, 269] width 29 height 11
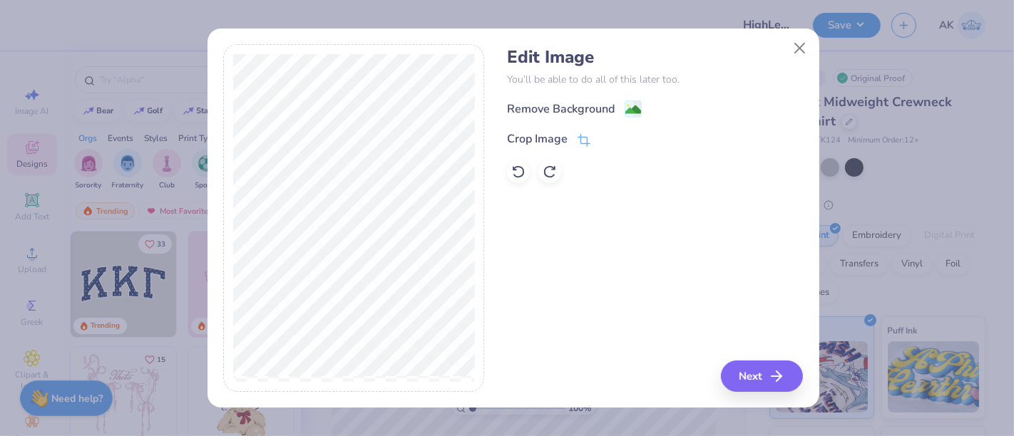
click at [637, 121] on div "Remove Background Crop Image" at bounding box center [655, 141] width 296 height 83
click at [620, 110] on div "Remove Background" at bounding box center [574, 110] width 135 height 18
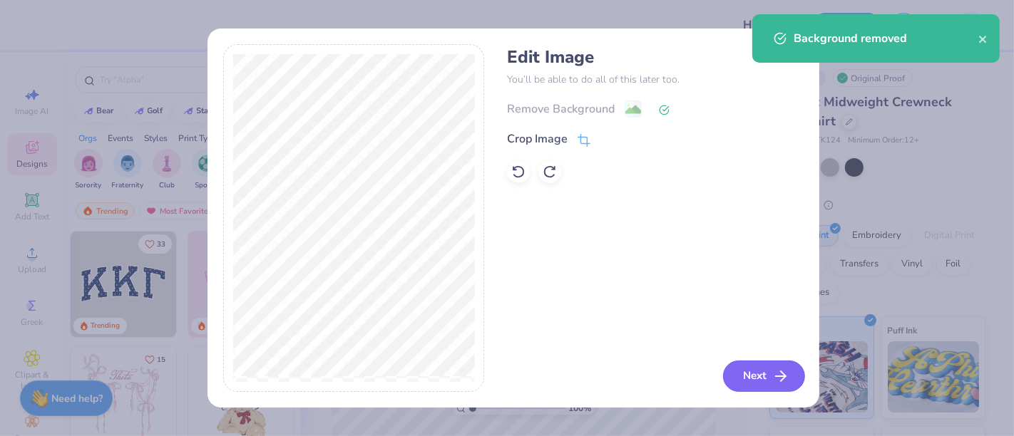
click at [768, 382] on button "Next" at bounding box center [764, 376] width 82 height 31
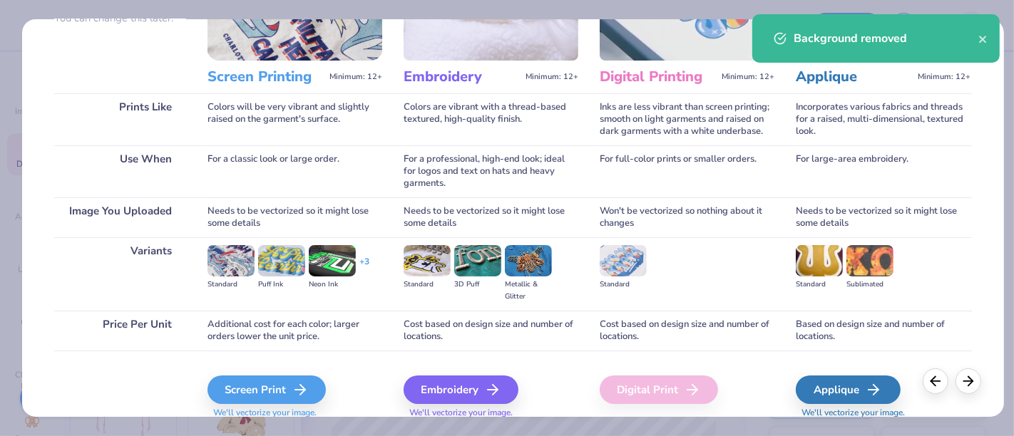
scroll to position [202, 0]
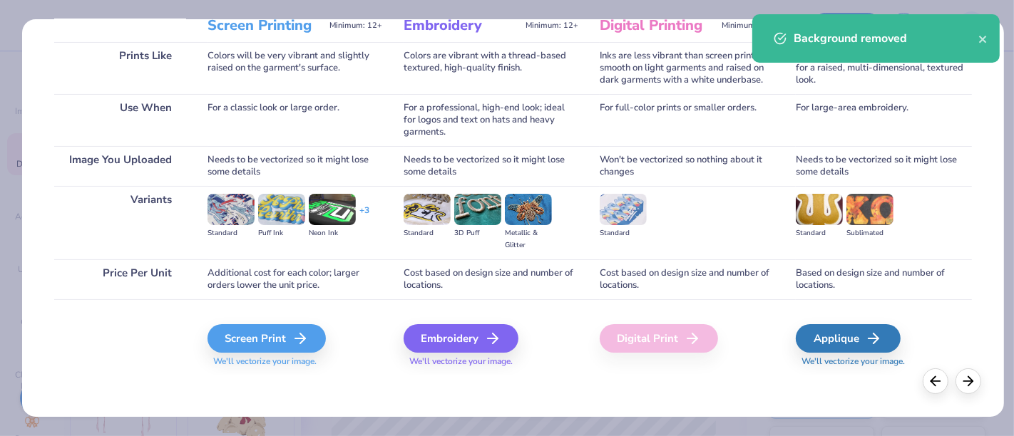
click at [480, 359] on span "We'll vectorize your image." at bounding box center [490, 362] width 175 height 12
click at [474, 340] on div "Embroidery" at bounding box center [463, 338] width 115 height 29
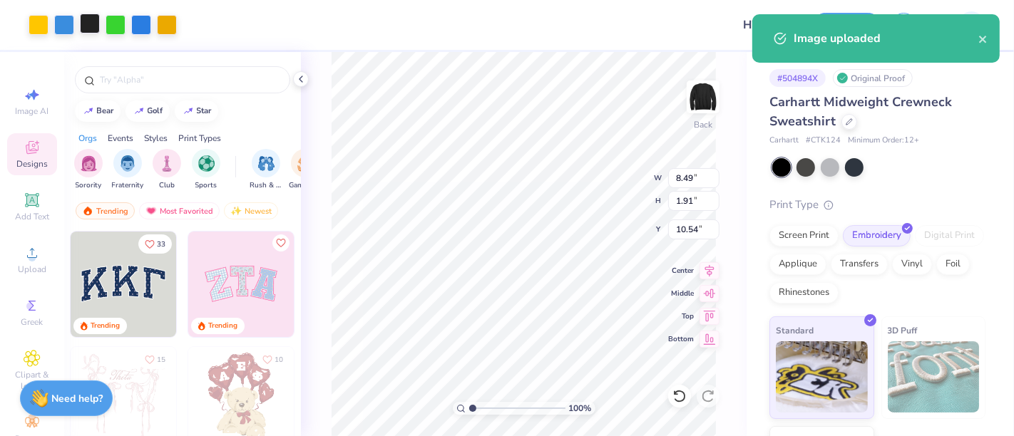
click at [83, 19] on div at bounding box center [90, 24] width 20 height 20
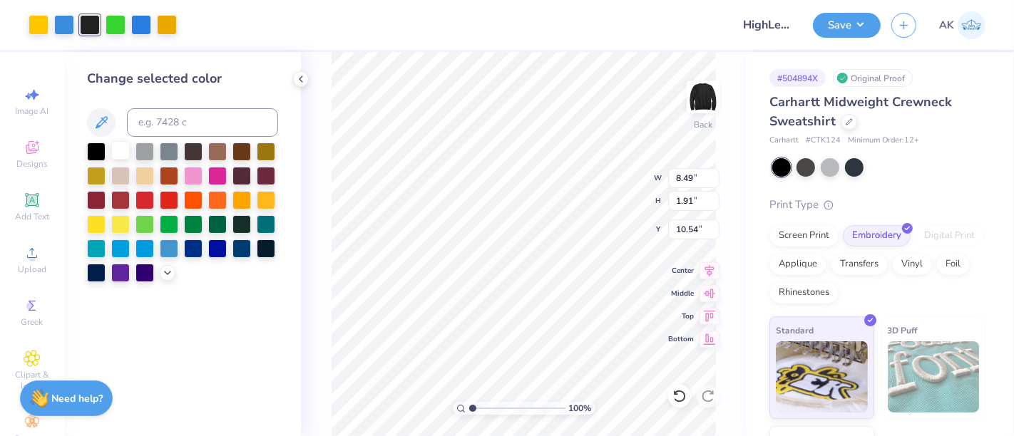
click at [119, 150] on div at bounding box center [120, 150] width 19 height 19
type input "5.11"
type input "1.15"
type input "3.00"
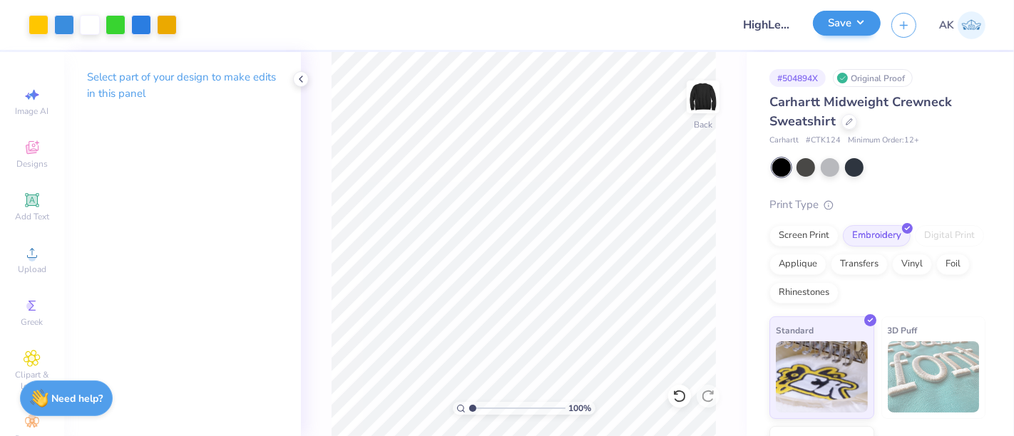
click at [843, 37] on div "Save" at bounding box center [847, 25] width 68 height 25
click at [849, 14] on button "Save" at bounding box center [847, 23] width 68 height 25
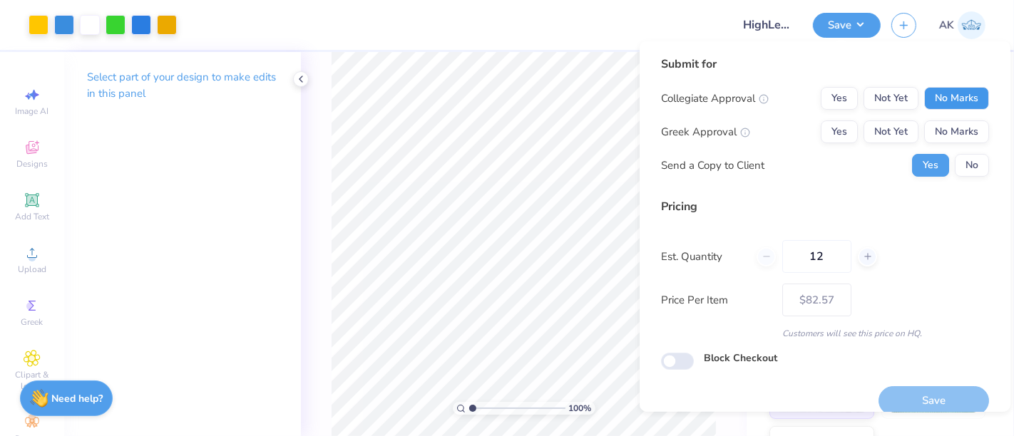
click at [941, 98] on button "No Marks" at bounding box center [956, 98] width 65 height 23
click at [947, 135] on button "No Marks" at bounding box center [956, 131] width 65 height 23
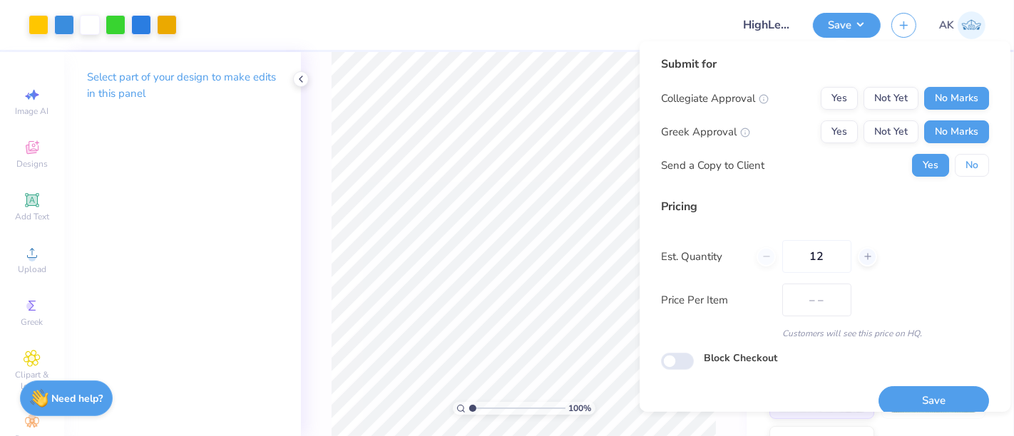
type input "$82.57"
click at [956, 157] on button "No" at bounding box center [972, 165] width 34 height 23
drag, startPoint x: 838, startPoint y: 253, endPoint x: 766, endPoint y: 274, distance: 75.6
click at [766, 274] on div "Pricing Est. Quantity 12 Price Per Item $82.57 Customers will see this price on…" at bounding box center [825, 269] width 328 height 142
type input "50"
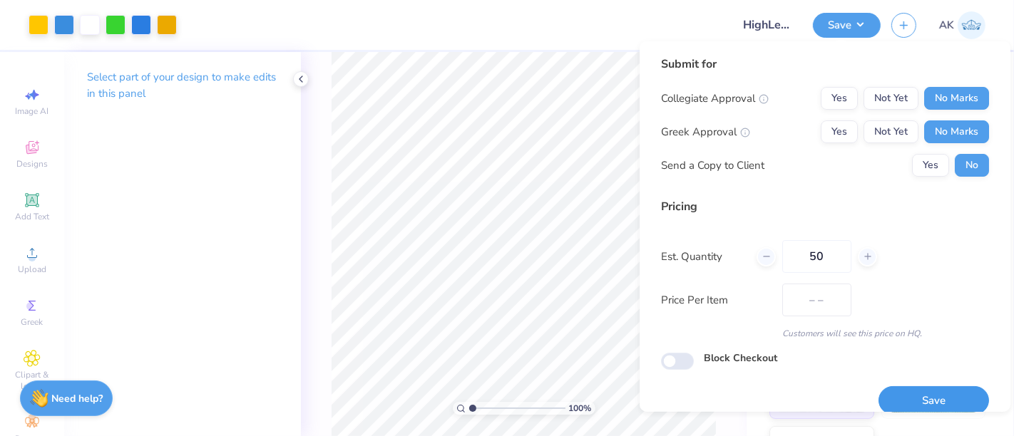
type input "$74.28"
type input "50"
click at [912, 398] on button "Save" at bounding box center [933, 400] width 110 height 29
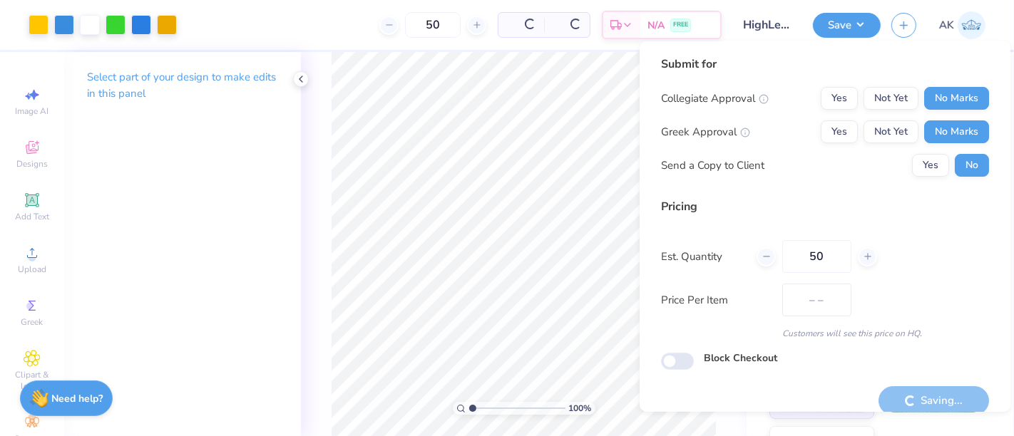
type input "$74.28"
